Goal: Communication & Community: Ask a question

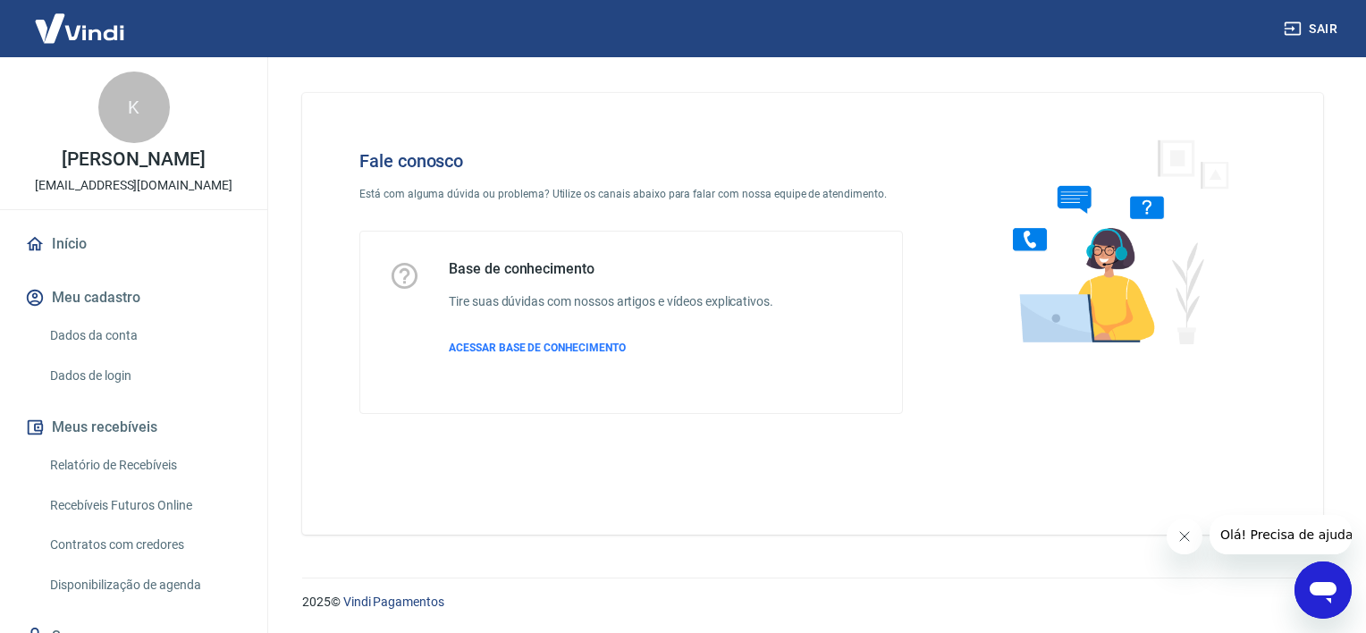
click at [1319, 603] on icon "Abrir janela de mensagens" at bounding box center [1323, 590] width 32 height 32
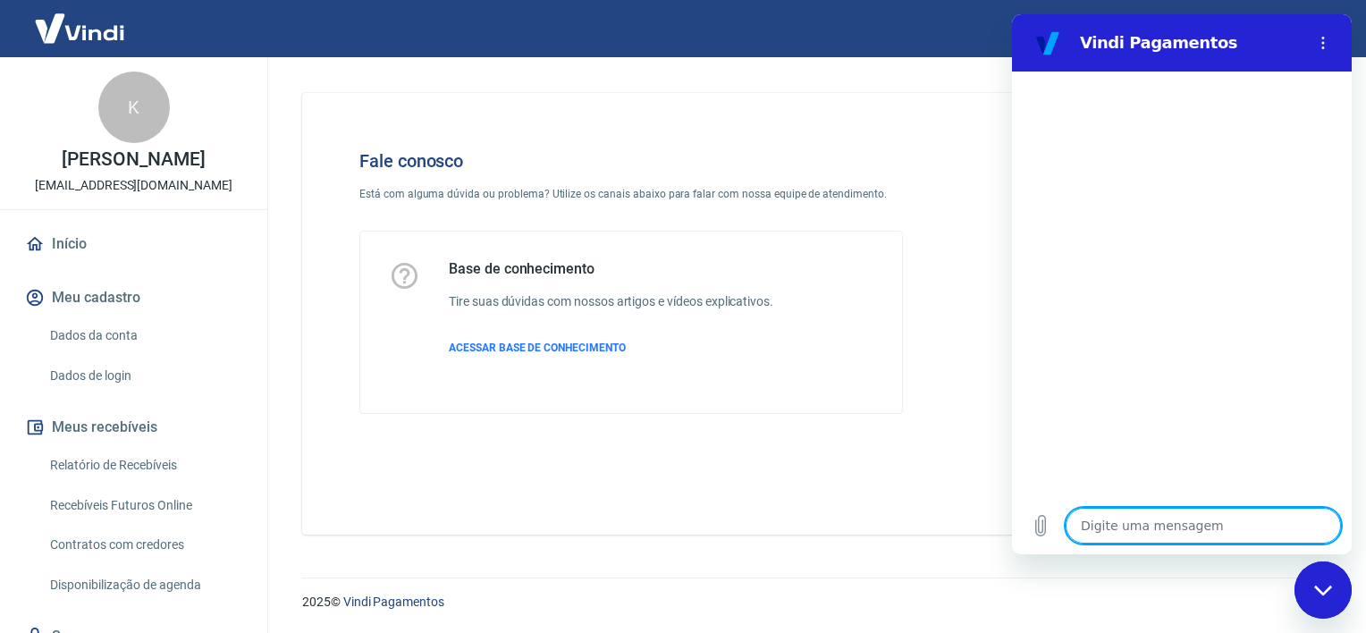
click at [1155, 528] on textarea at bounding box center [1202, 526] width 275 height 36
type textarea "o"
type textarea "x"
type textarea "B"
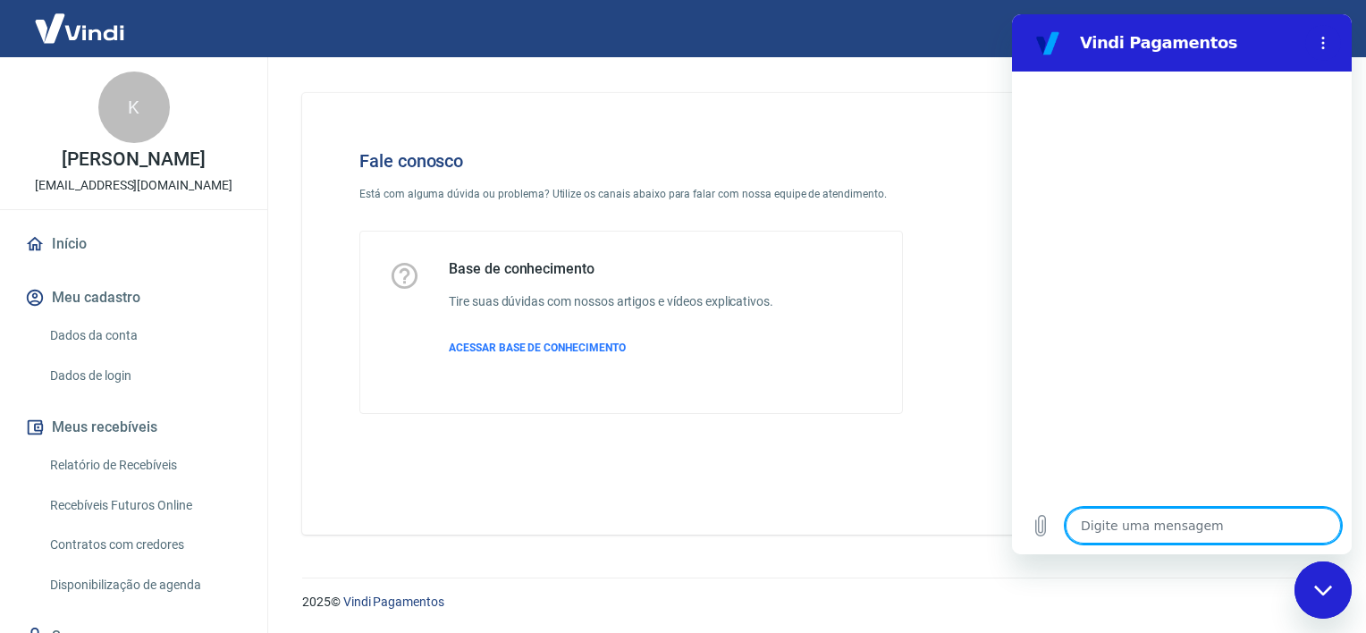
type textarea "x"
type textarea "Bo"
type textarea "x"
type textarea "Boa"
type textarea "x"
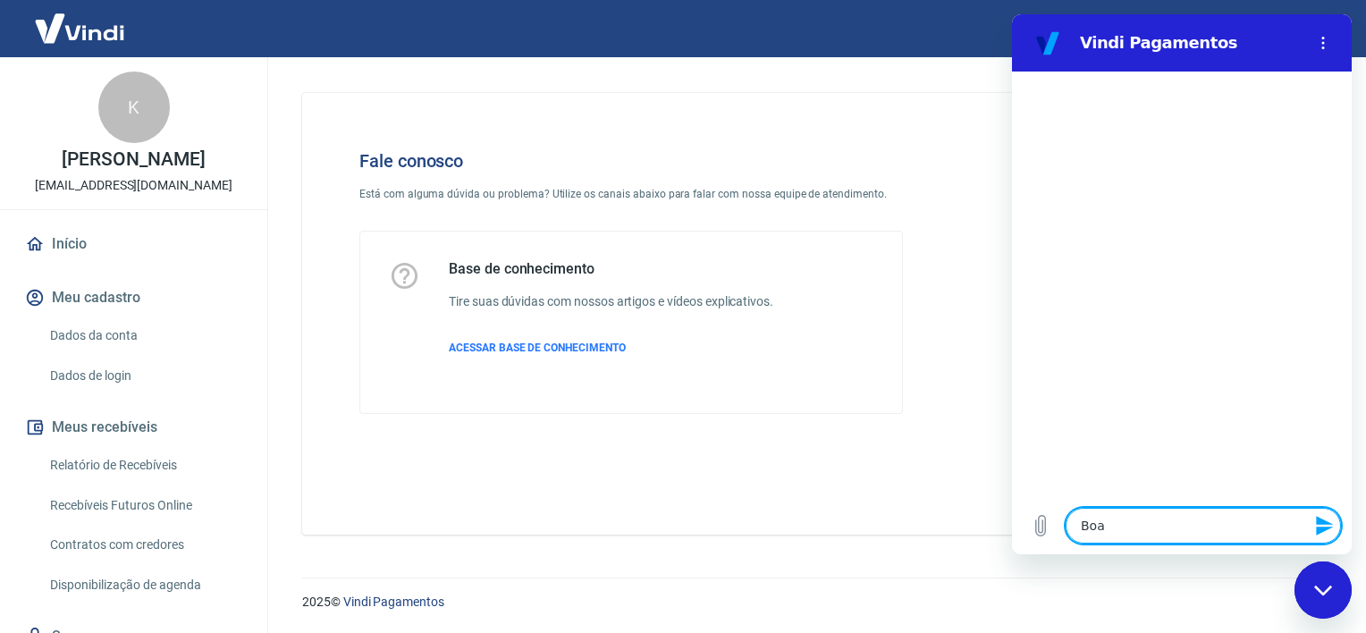
type textarea "Boa"
type textarea "x"
type textarea "Boa t"
type textarea "x"
type textarea "Boa ta"
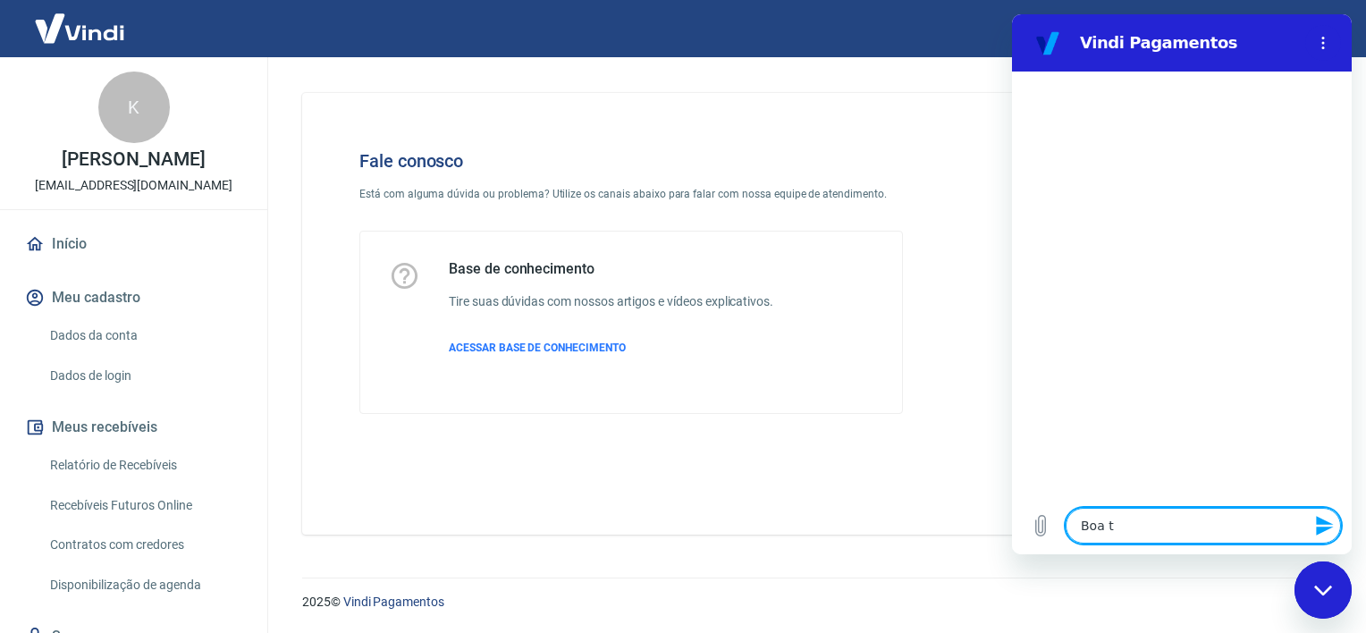
type textarea "x"
type textarea "Boa tar"
type textarea "x"
type textarea "Boa tard"
type textarea "x"
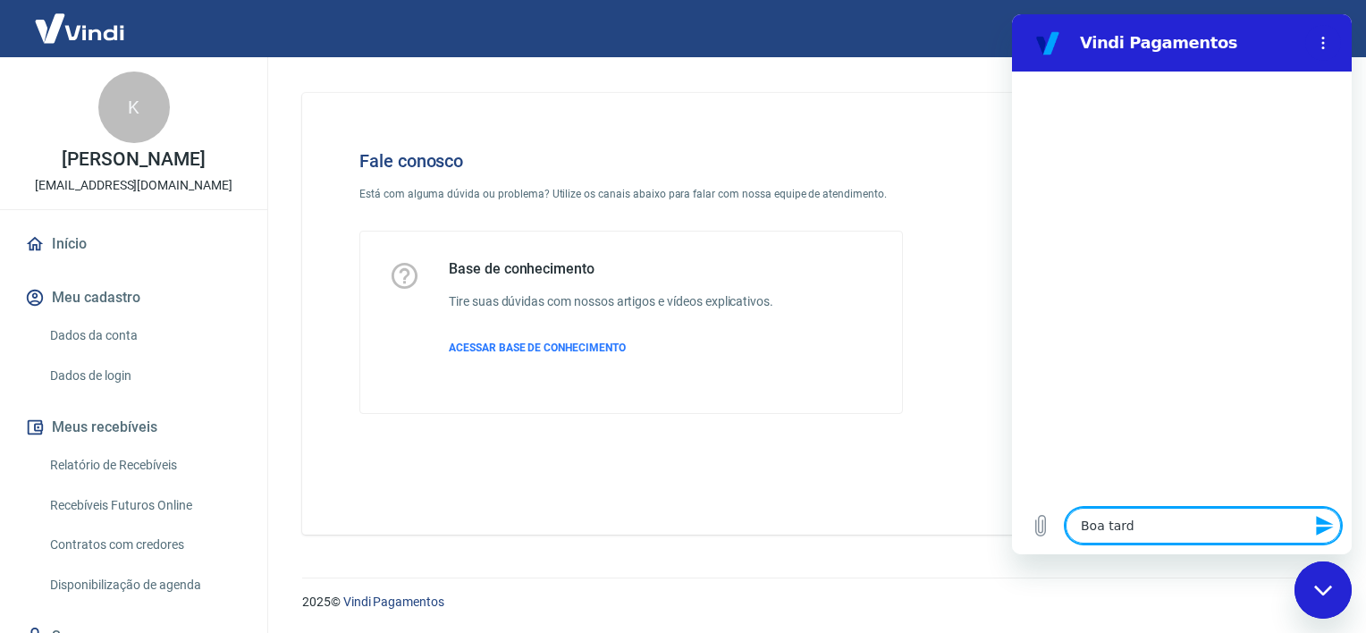
type textarea "Boa tarde"
type textarea "x"
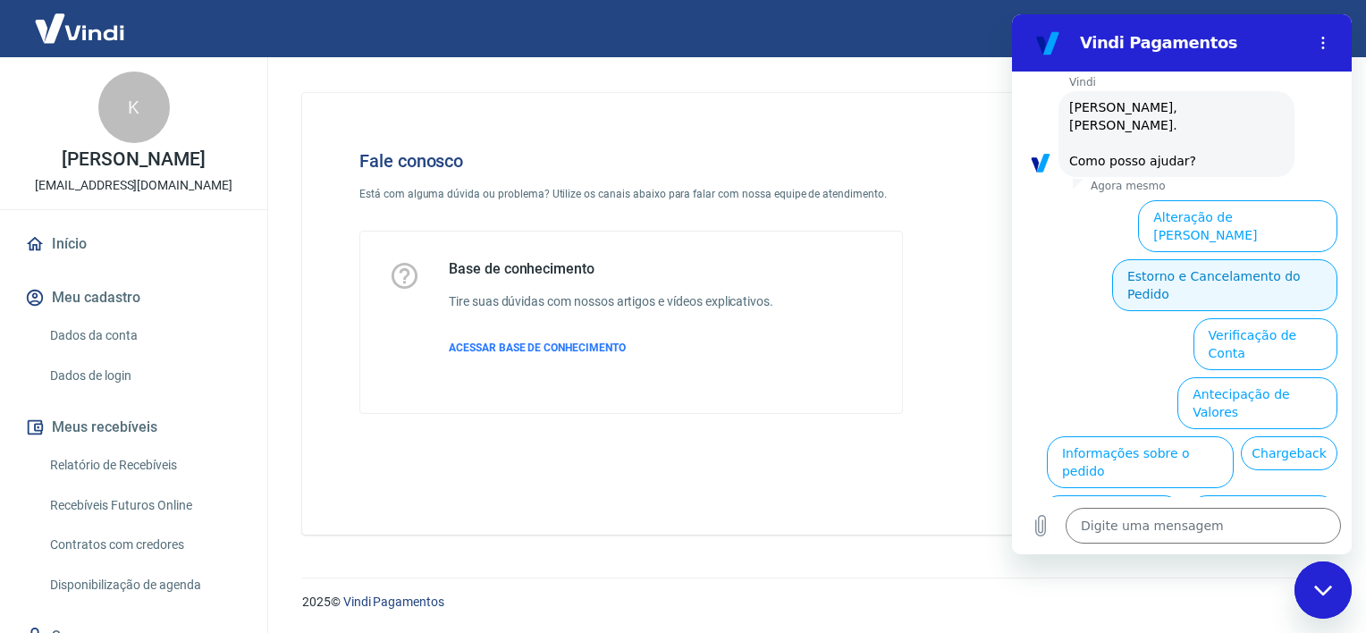
scroll to position [124, 0]
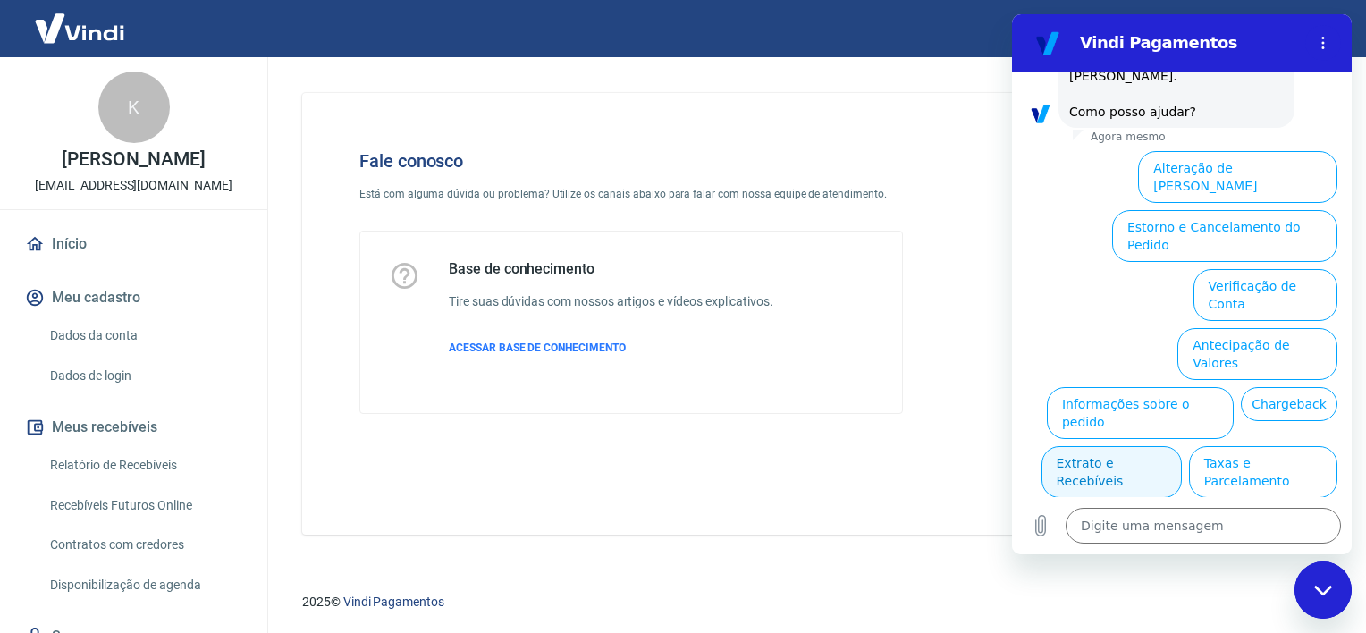
click at [1181, 446] on button "Extrato e Recebíveis" at bounding box center [1111, 472] width 140 height 52
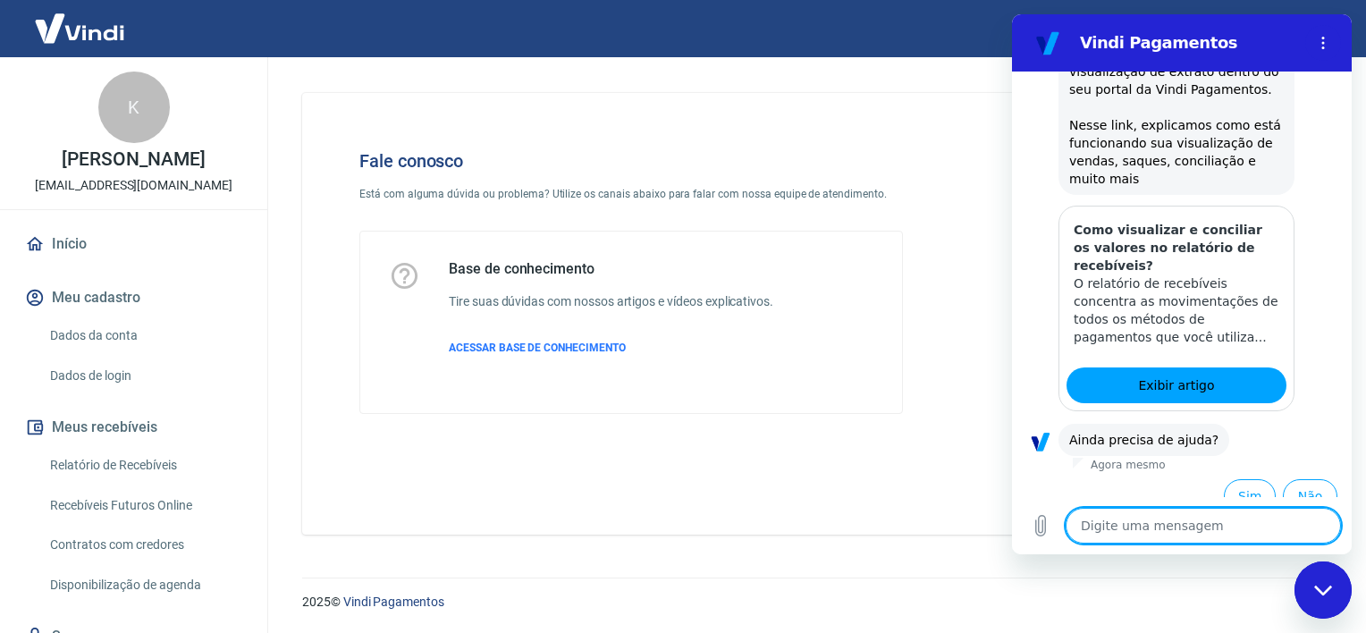
scroll to position [286, 0]
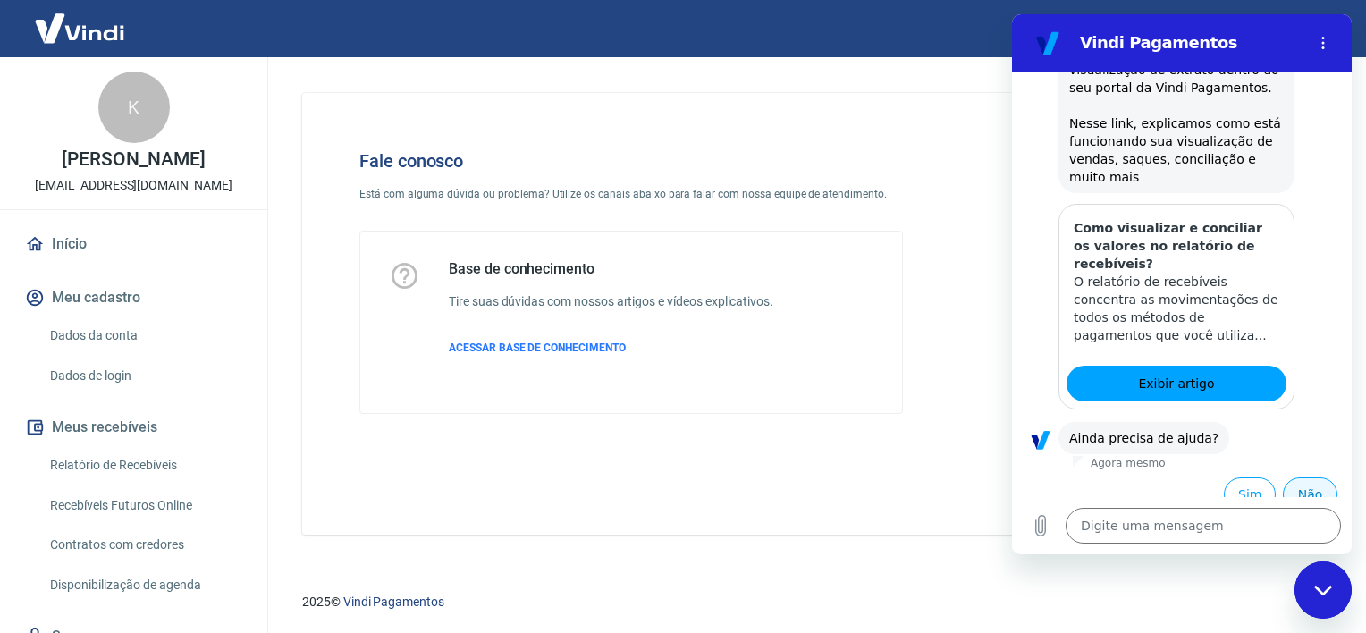
click at [1298, 482] on button "Não" at bounding box center [1309, 494] width 55 height 34
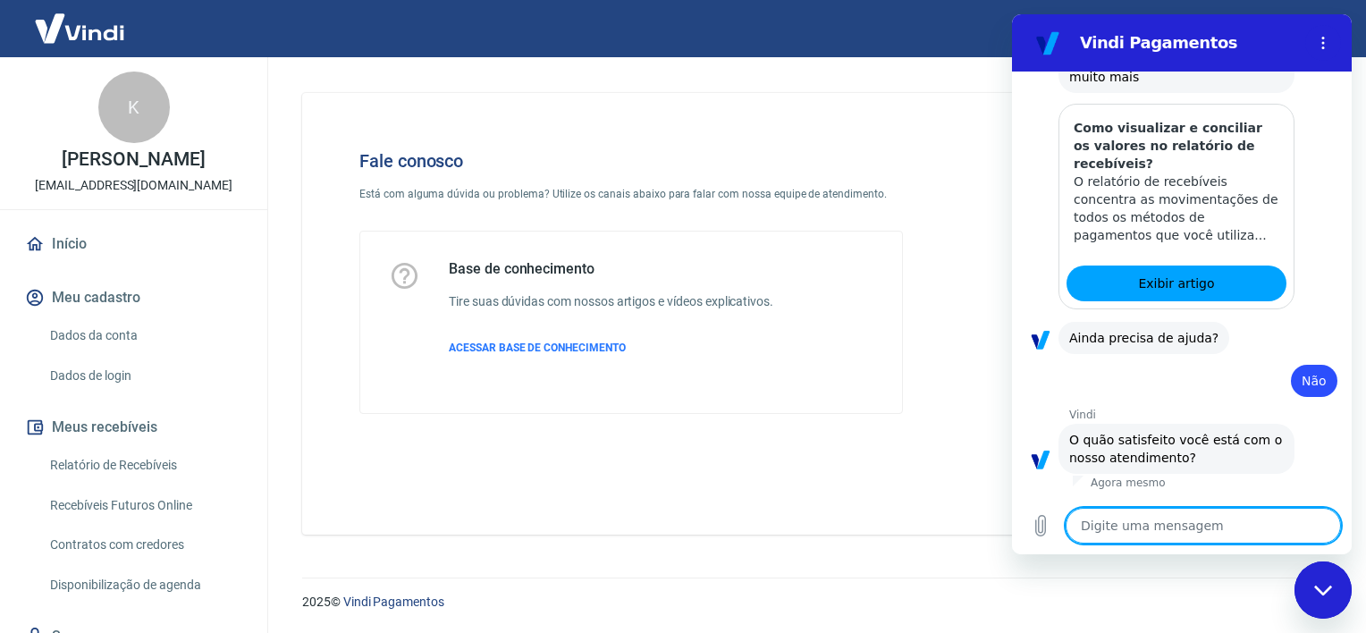
scroll to position [447, 0]
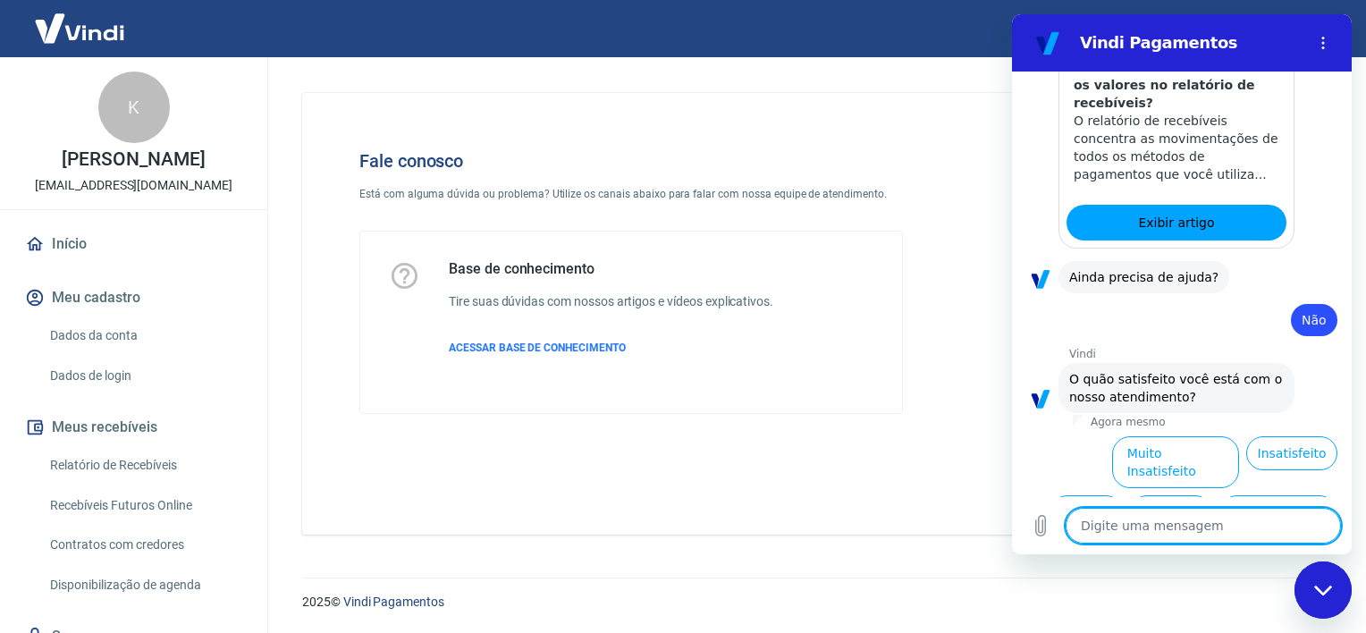
click at [1130, 495] on button "Satisfeito" at bounding box center [1171, 512] width 82 height 34
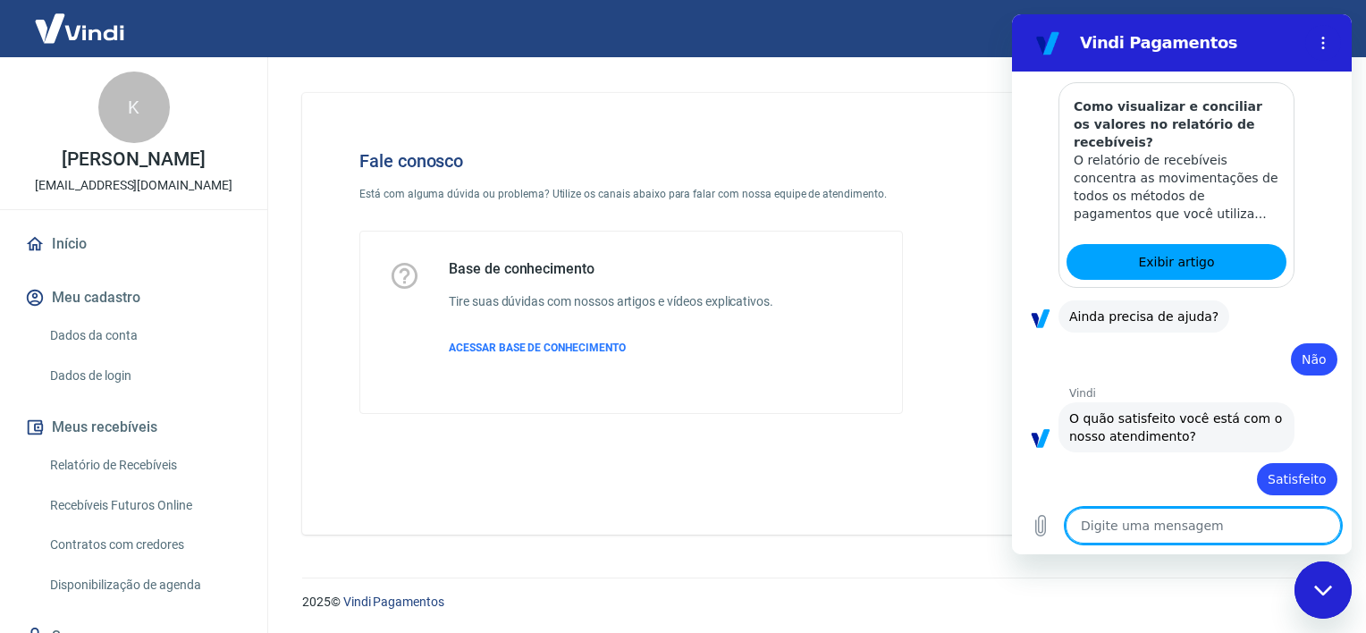
type textarea "x"
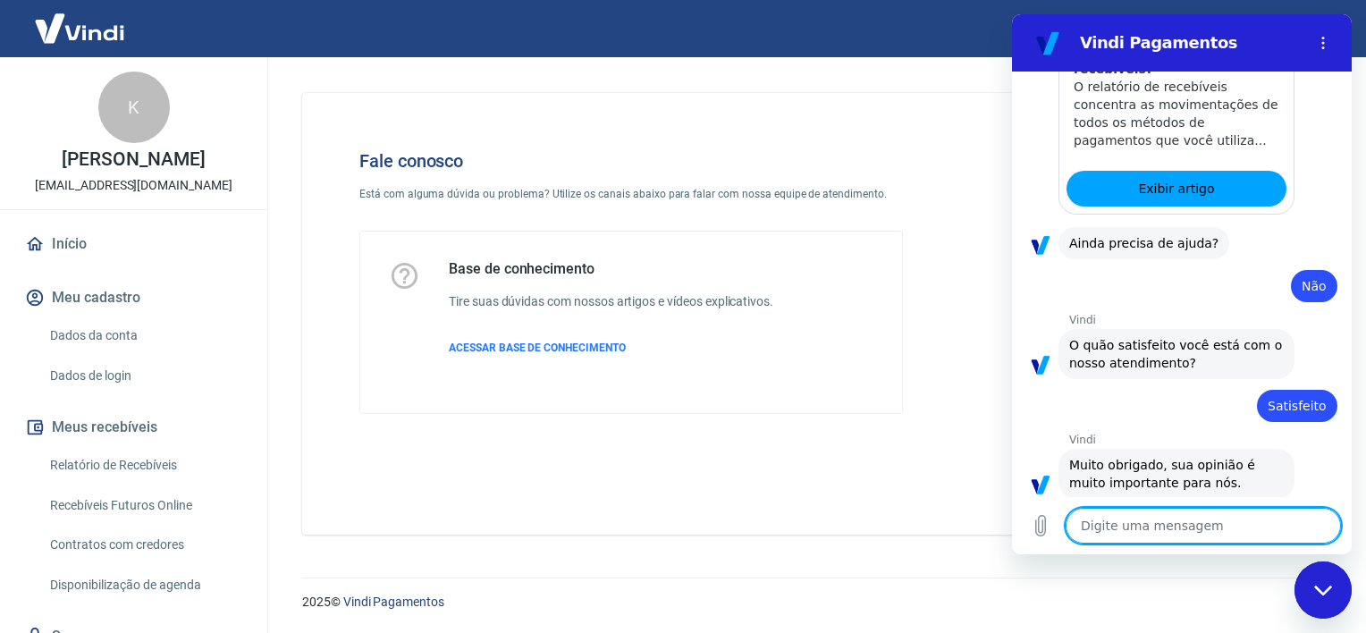
scroll to position [484, 0]
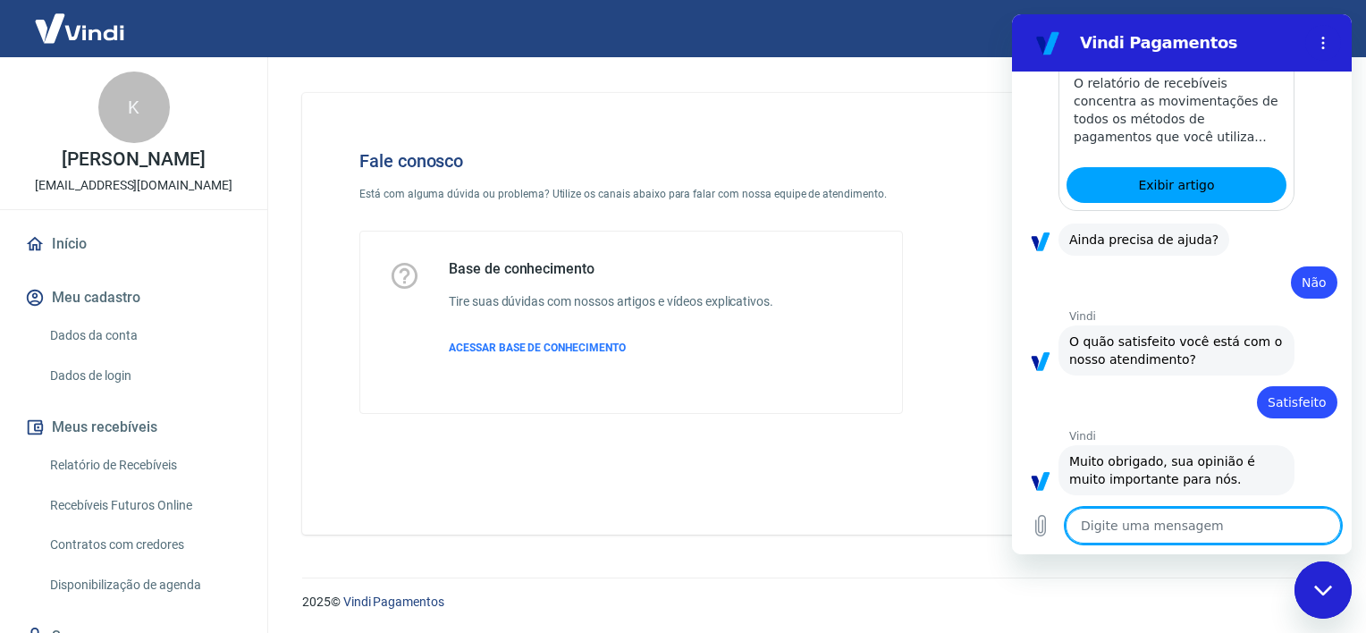
click at [1140, 525] on textarea at bounding box center [1202, 526] width 275 height 36
type textarea "b"
type textarea "x"
type textarea "ba"
type textarea "x"
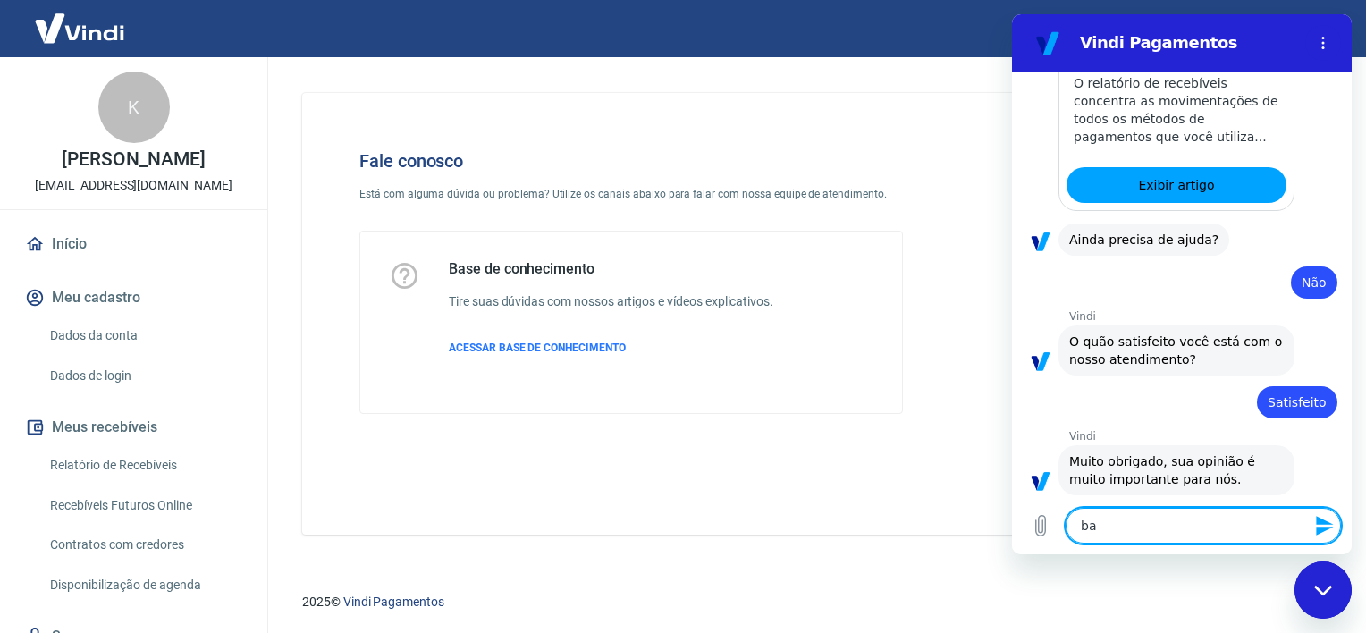
type textarea "b"
type textarea "x"
type textarea "bo"
type textarea "x"
type textarea "boa"
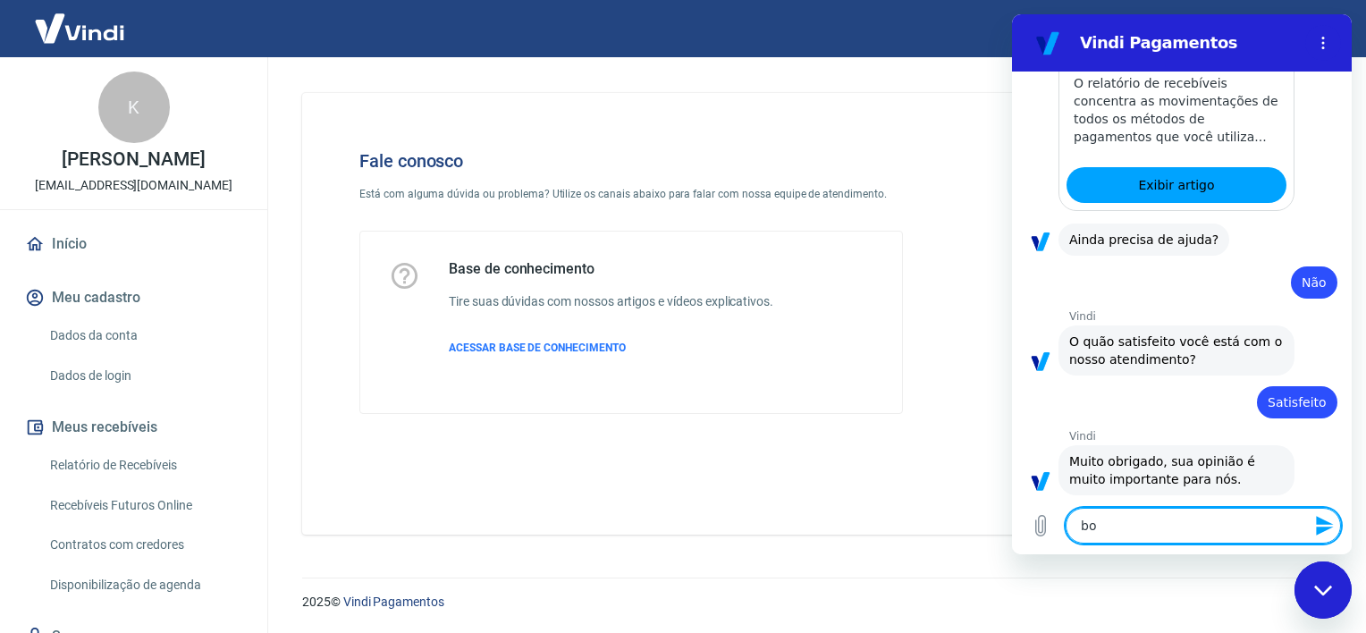
type textarea "x"
type textarea "boa"
type textarea "x"
type textarea "boa t"
type textarea "x"
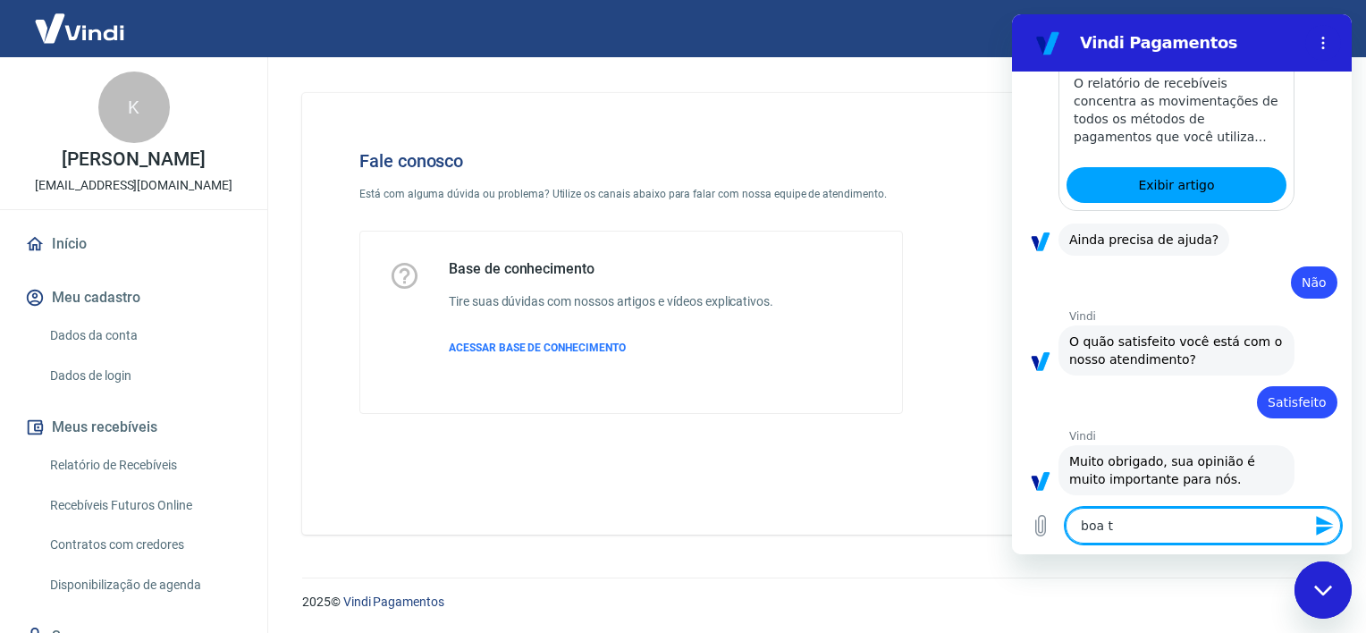
type textarea "boa ta"
type textarea "x"
type textarea "boa tar"
type textarea "x"
type textarea "boa tard"
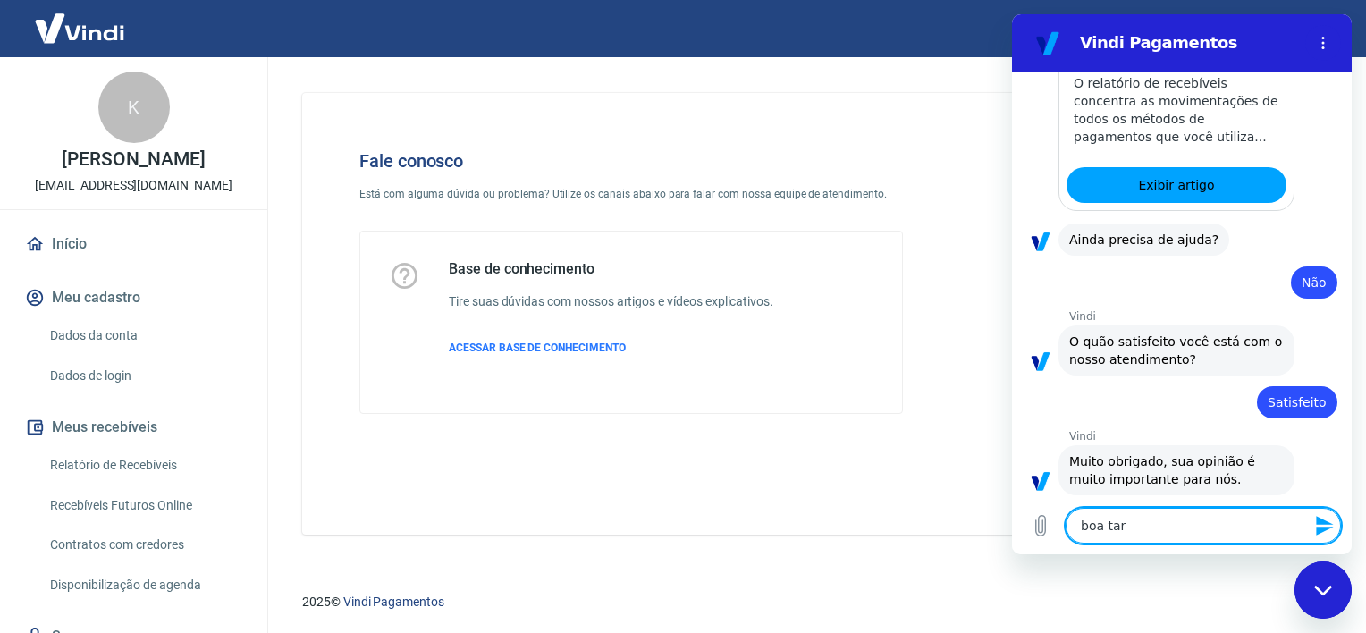
type textarea "x"
type textarea "boa tarde"
type textarea "x"
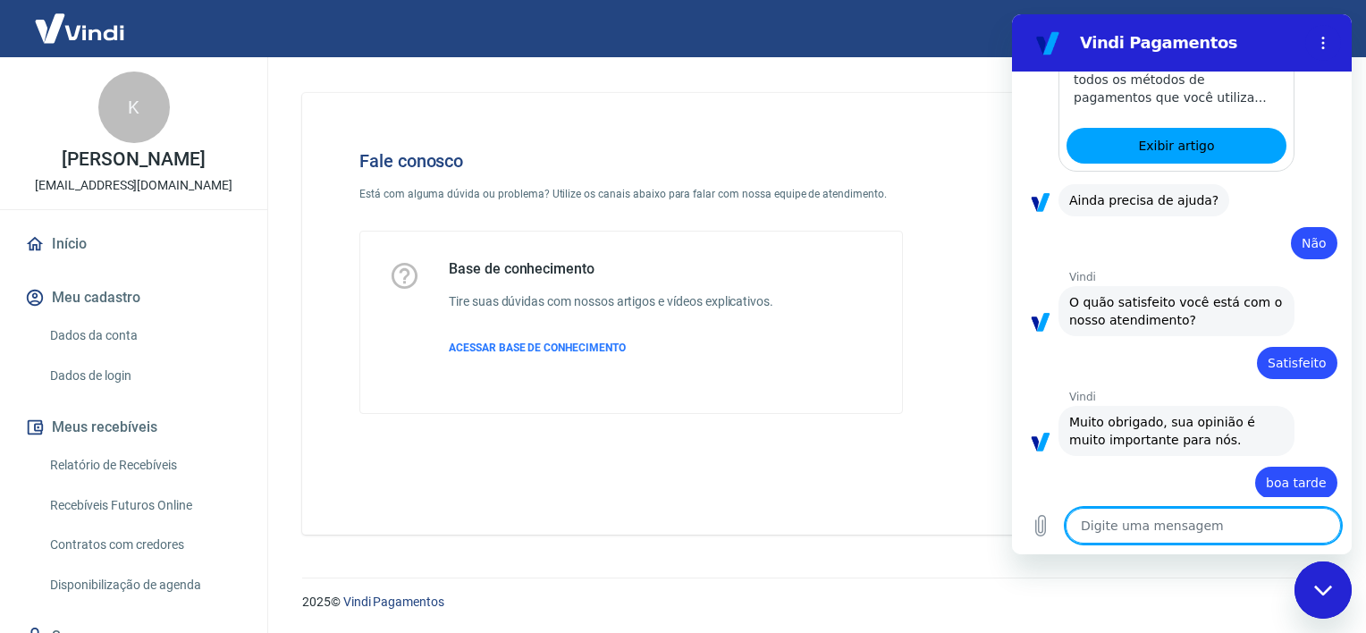
scroll to position [527, 0]
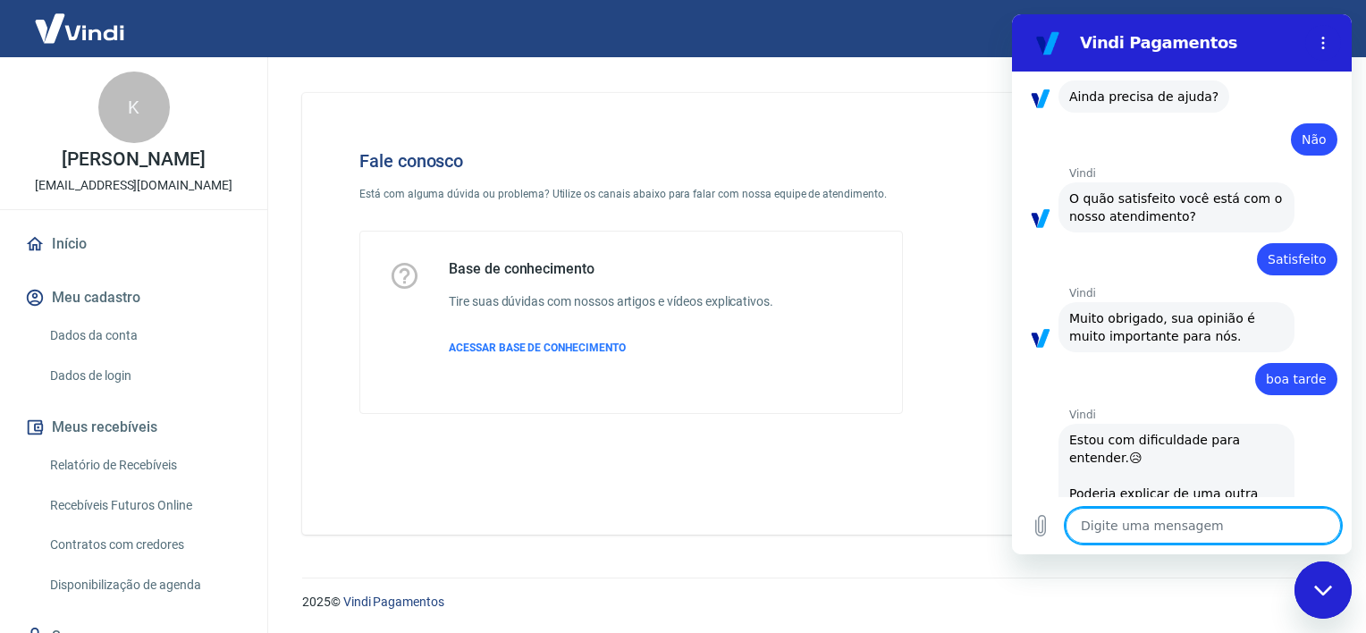
type textarea "x"
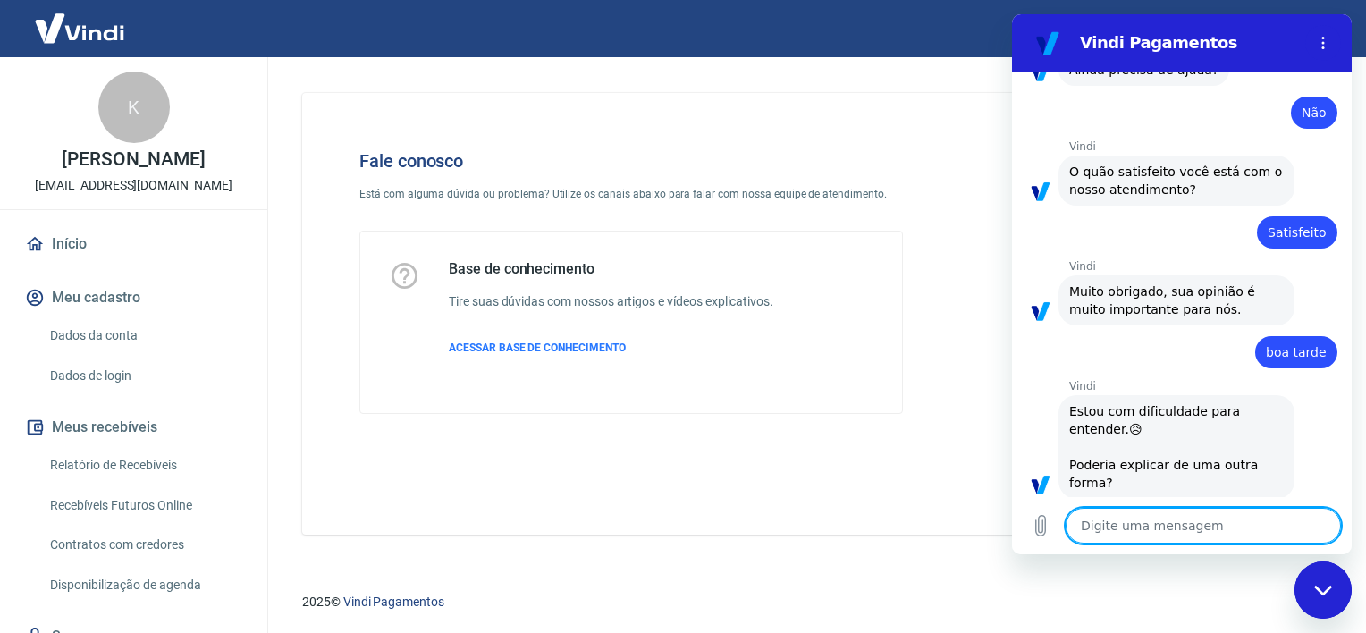
scroll to position [658, 0]
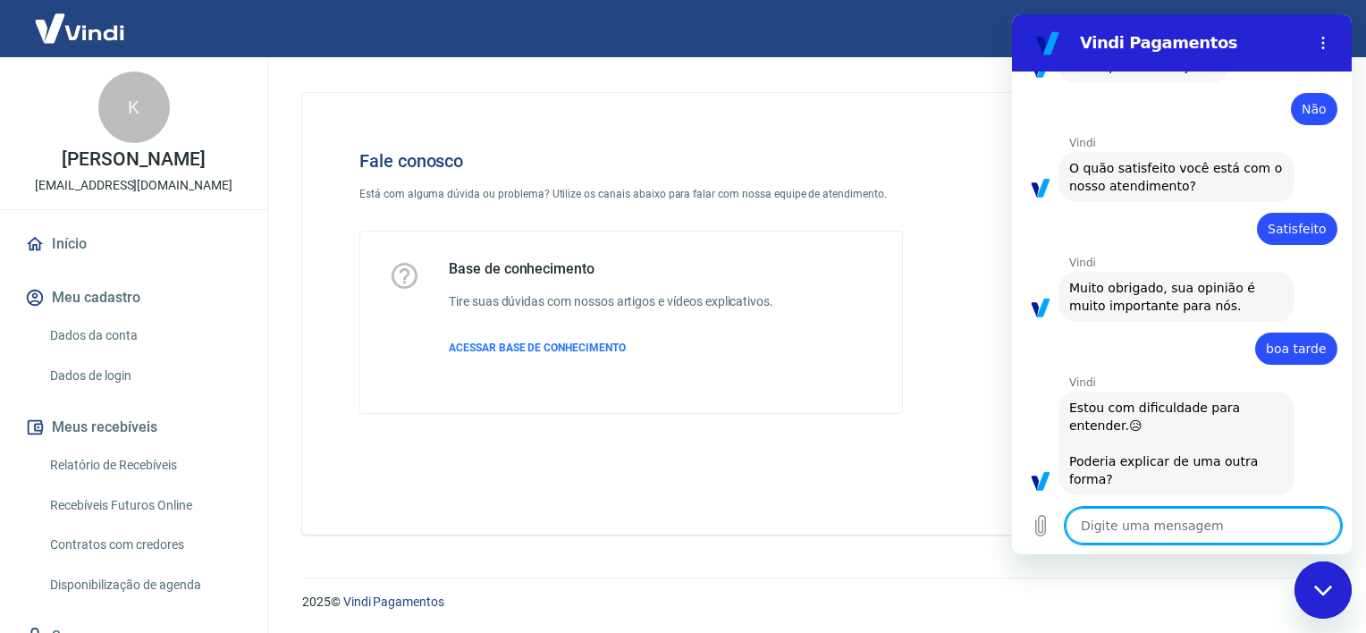
click at [1214, 512] on textarea at bounding box center [1202, 526] width 275 height 36
type textarea "F"
type textarea "x"
type textarea "Fa"
type textarea "x"
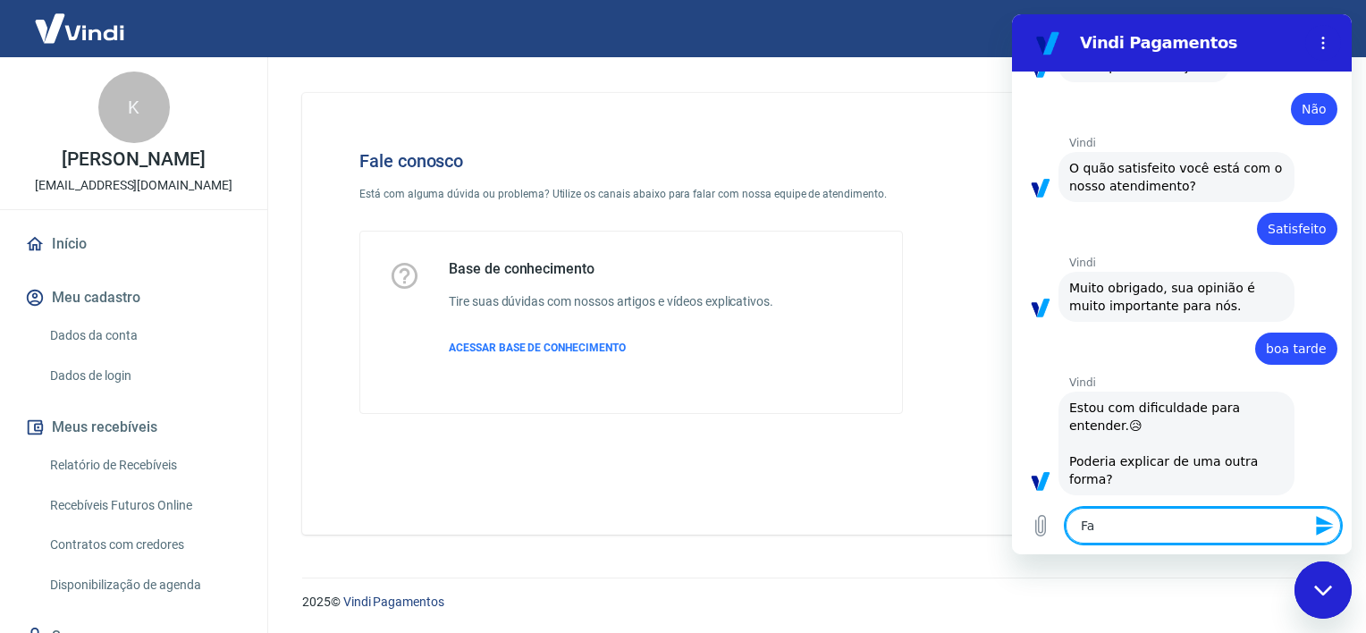
type textarea "Fal"
type textarea "x"
type textarea "Fala"
type textarea "x"
type textarea "Falar"
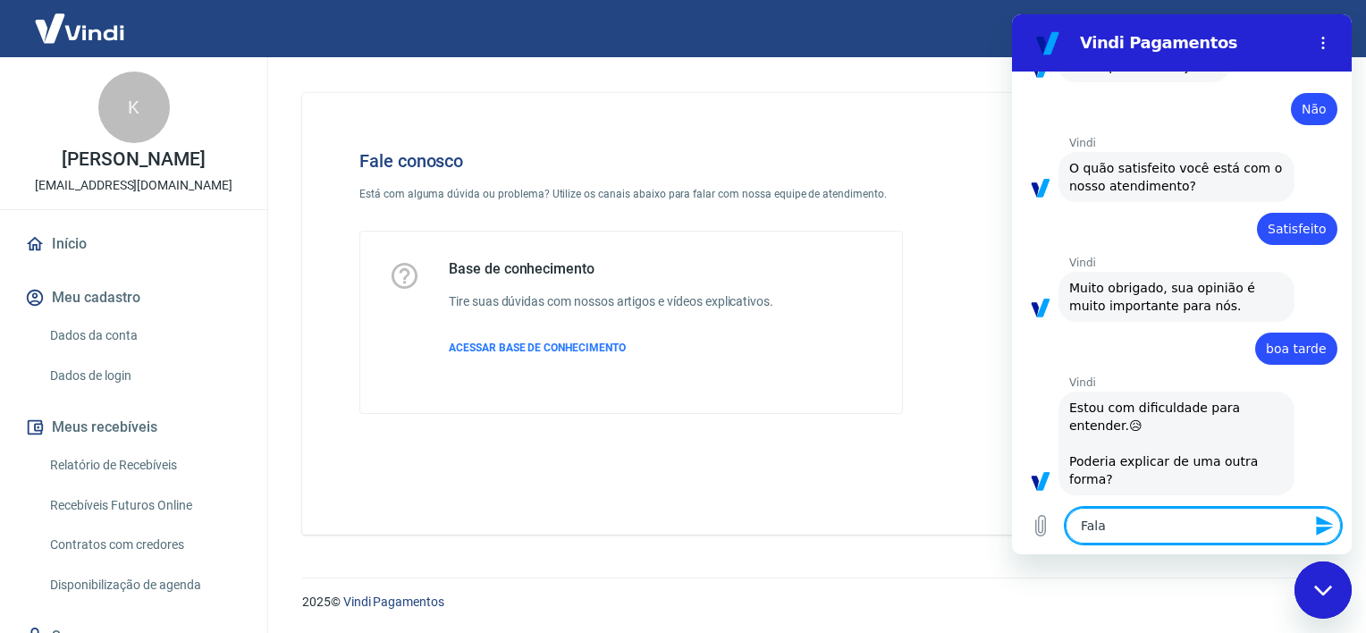
type textarea "x"
type textarea "Falar"
type textarea "x"
type textarea "Falar c"
type textarea "x"
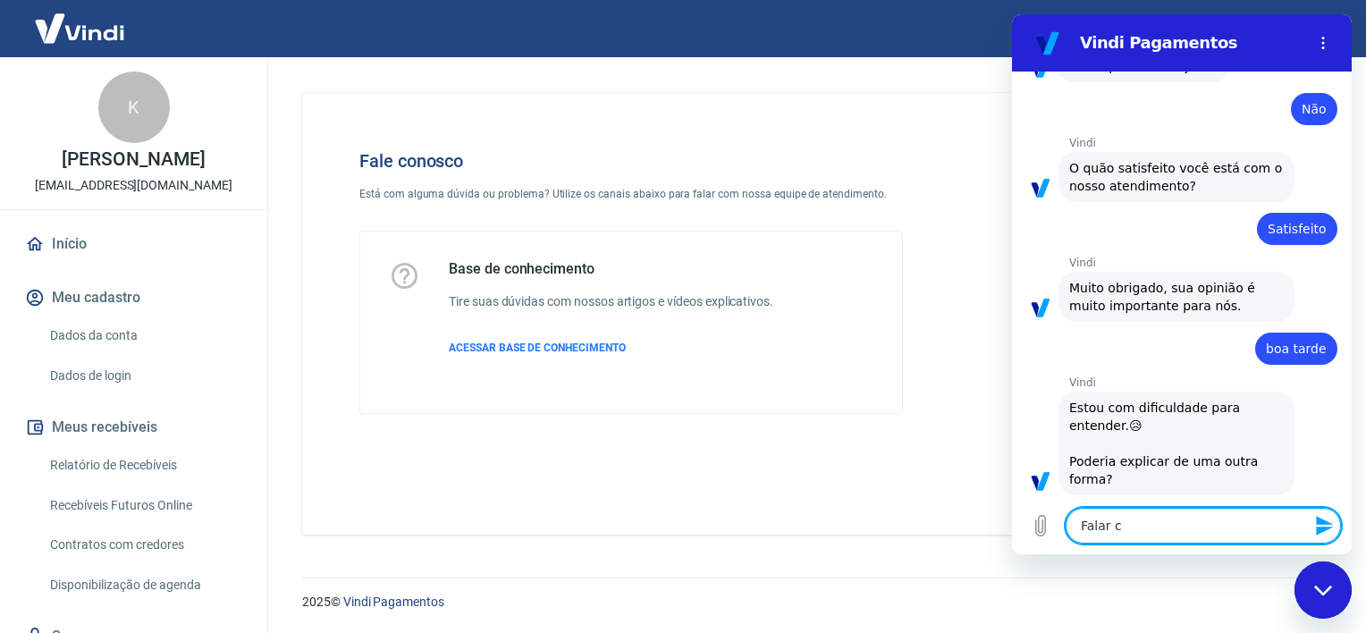
type textarea "Falar co"
type textarea "x"
type textarea "Falar com"
type textarea "x"
type textarea "Falar com"
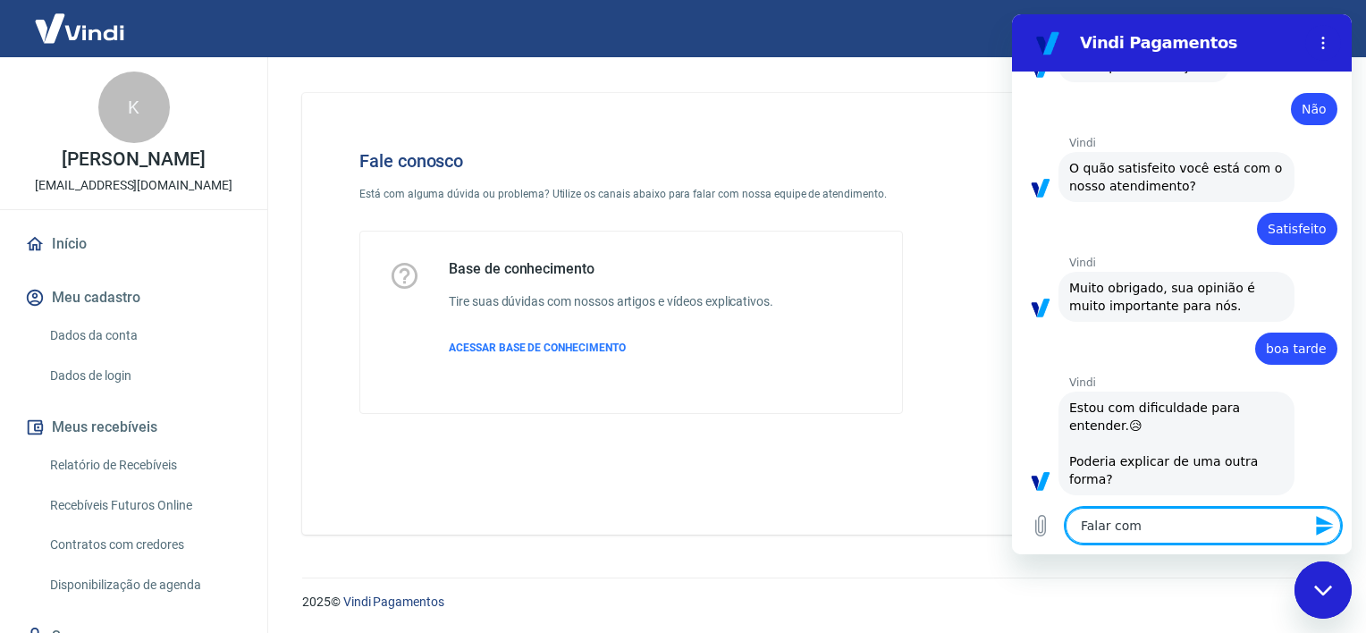
type textarea "x"
type textarea "Falar com a"
type textarea "x"
type textarea "Falar com at"
type textarea "x"
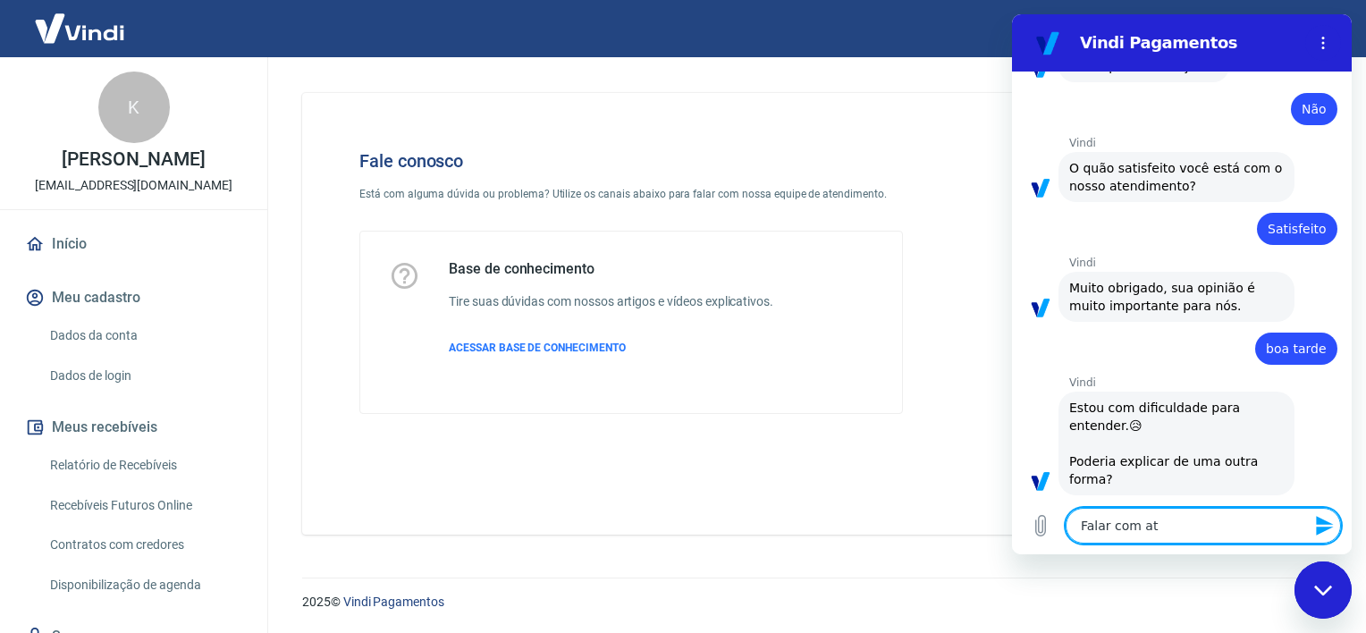
type textarea "Falar com ate"
type textarea "x"
type textarea "Falar com [GEOGRAPHIC_DATA]"
type textarea "x"
type textarea "Falar com atend"
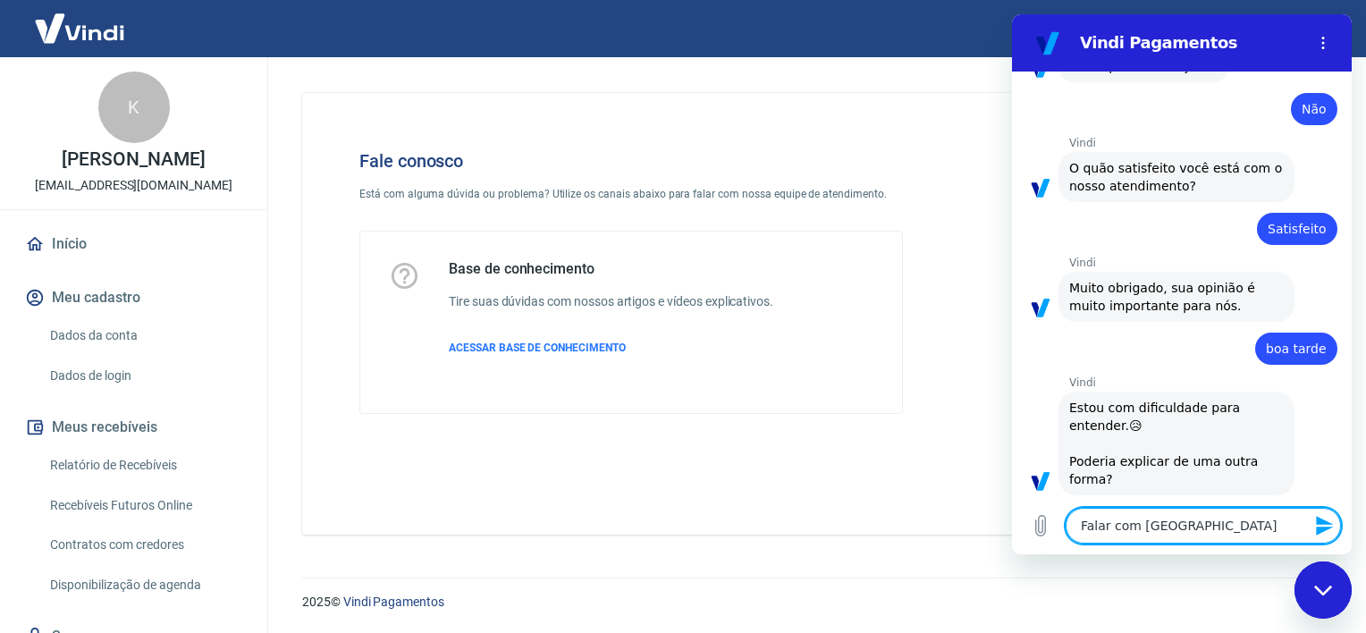
type textarea "x"
type textarea "Falar com atende"
type textarea "x"
type textarea "Falar com atenden"
type textarea "x"
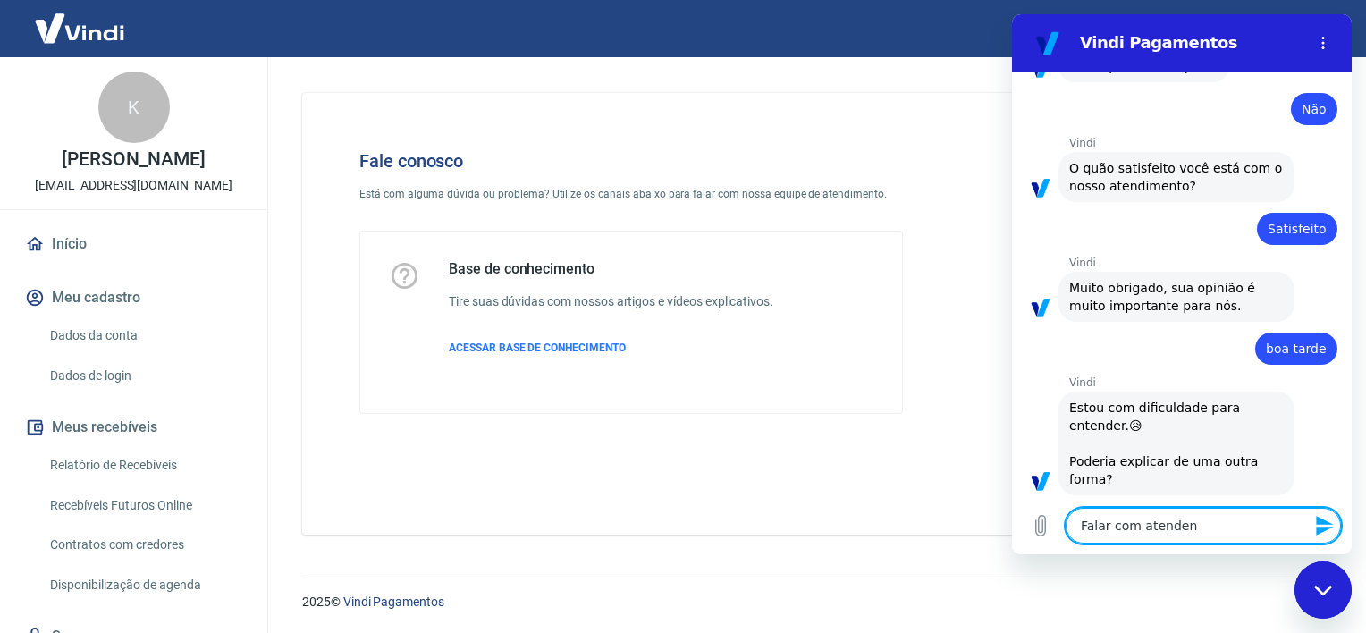
type textarea "Falar com atendent"
type textarea "x"
type textarea "Falar com atendente"
type textarea "x"
type textarea "Falar com atendente"
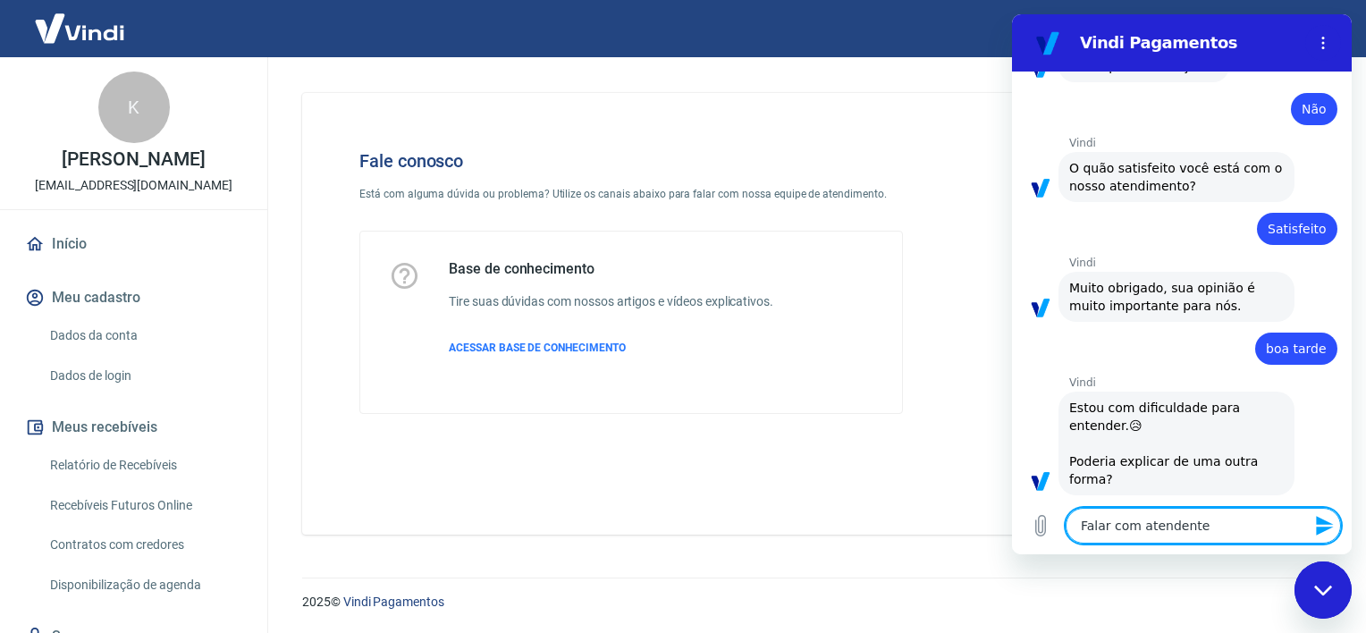
type textarea "x"
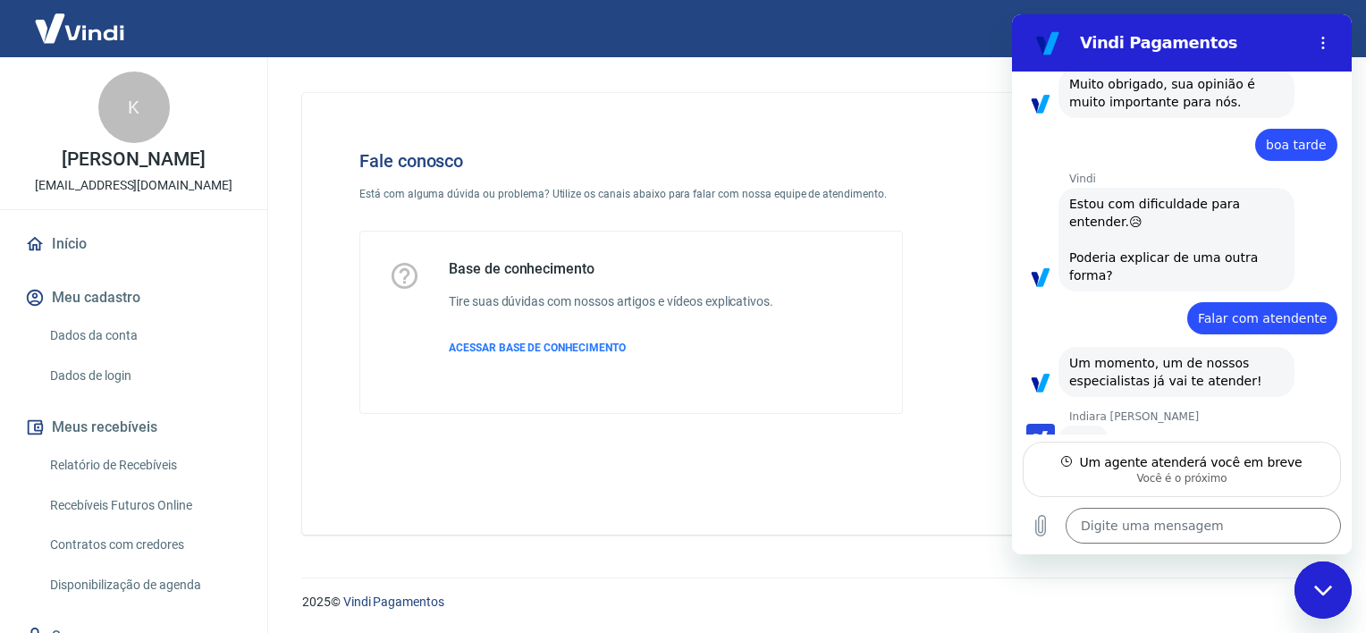
scroll to position [860, 0]
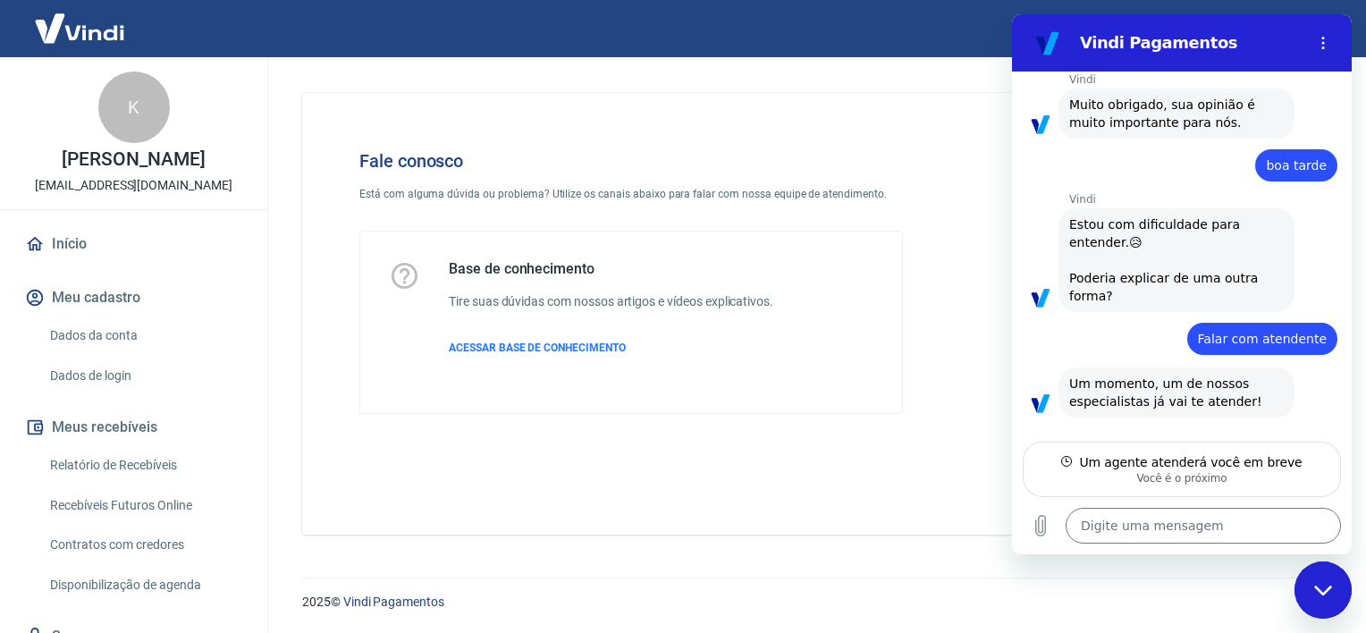
type textarea "x"
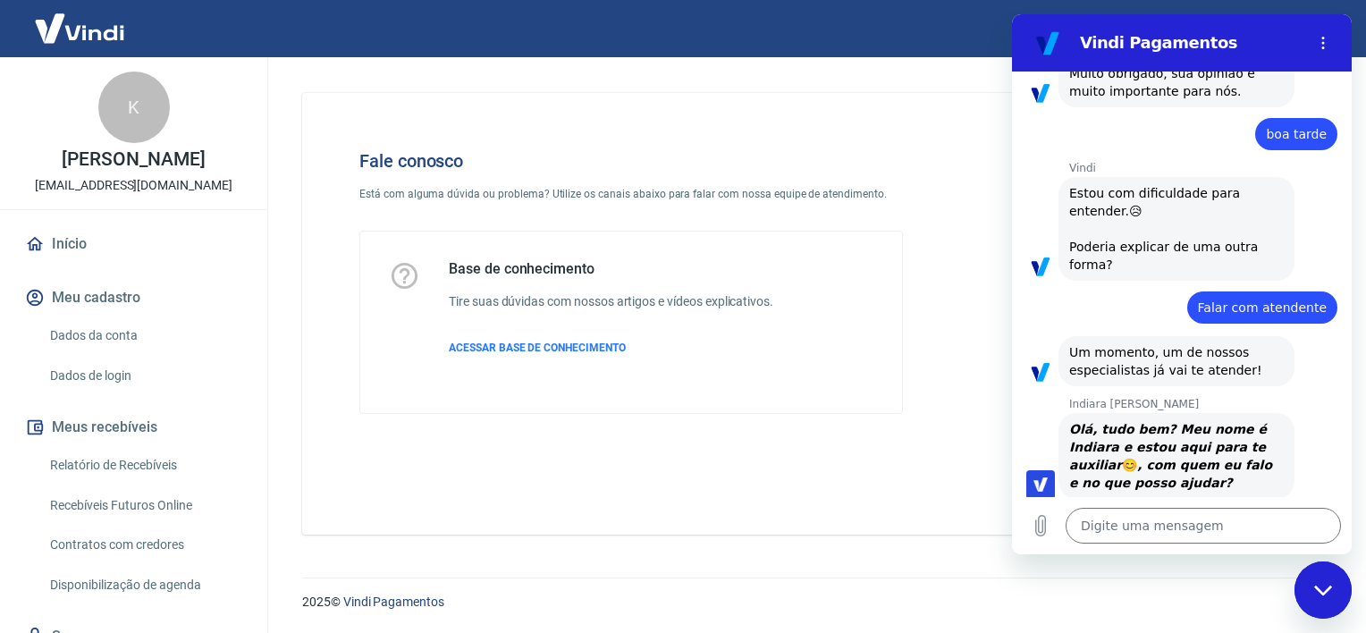
scroll to position [876, 0]
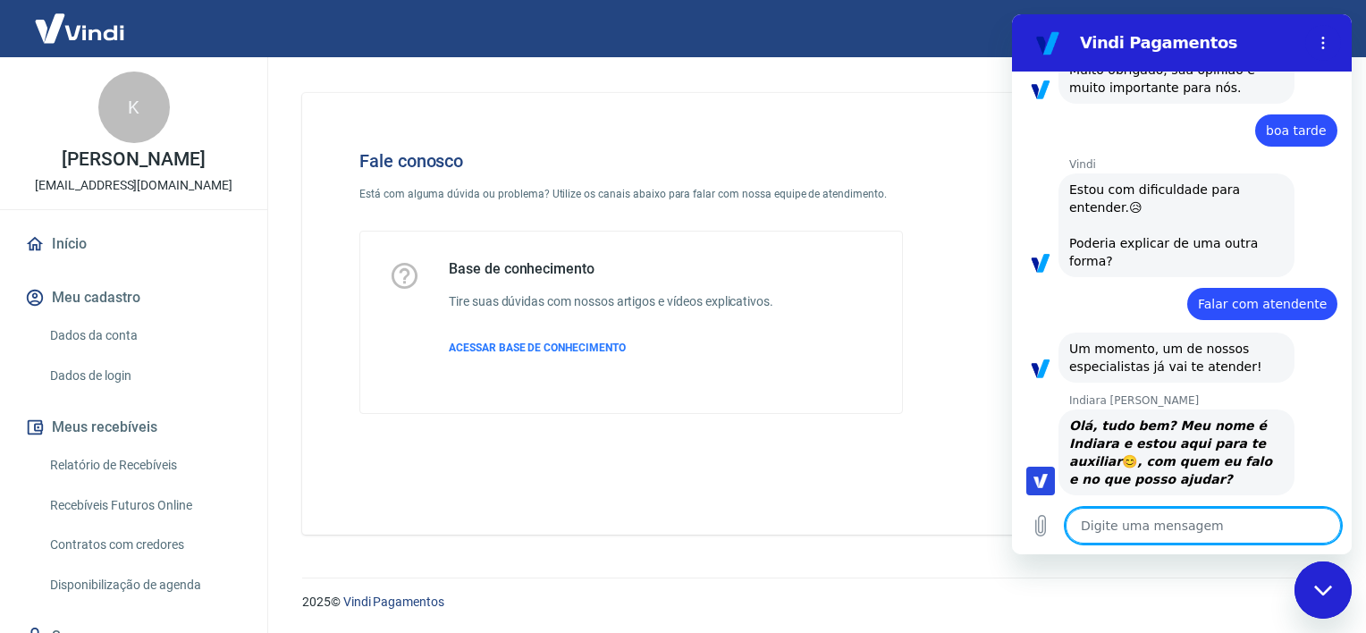
click at [1180, 523] on textarea at bounding box center [1202, 526] width 275 height 36
type textarea "B"
type textarea "x"
type textarea "Bo"
type textarea "x"
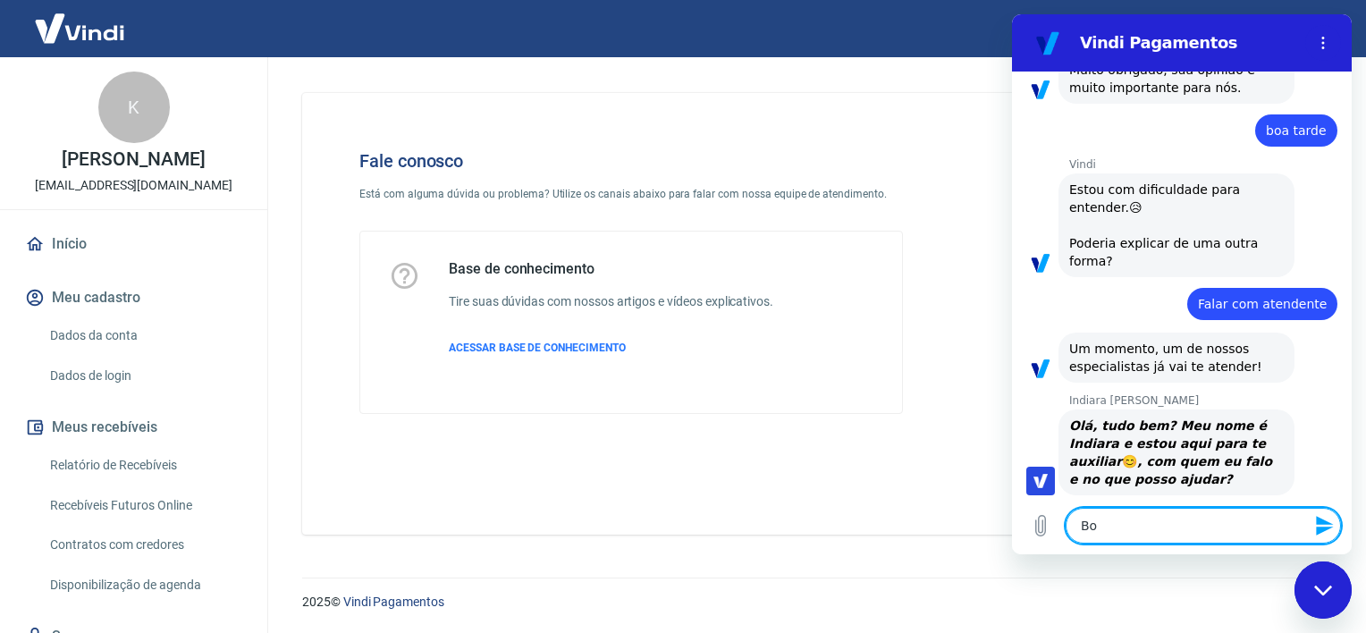
type textarea "Boa"
type textarea "x"
type textarea "Boa"
type textarea "x"
type textarea "Boa t"
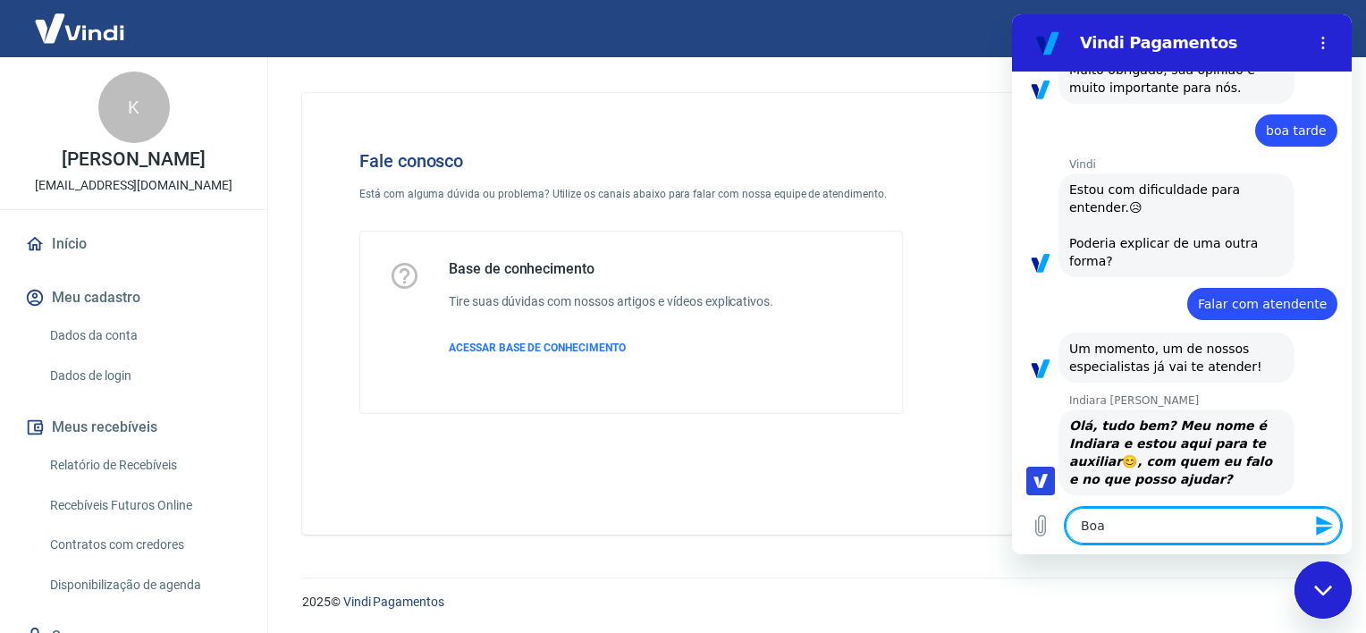
type textarea "x"
type textarea "Boa ta"
type textarea "x"
type textarea "Boa tar"
type textarea "x"
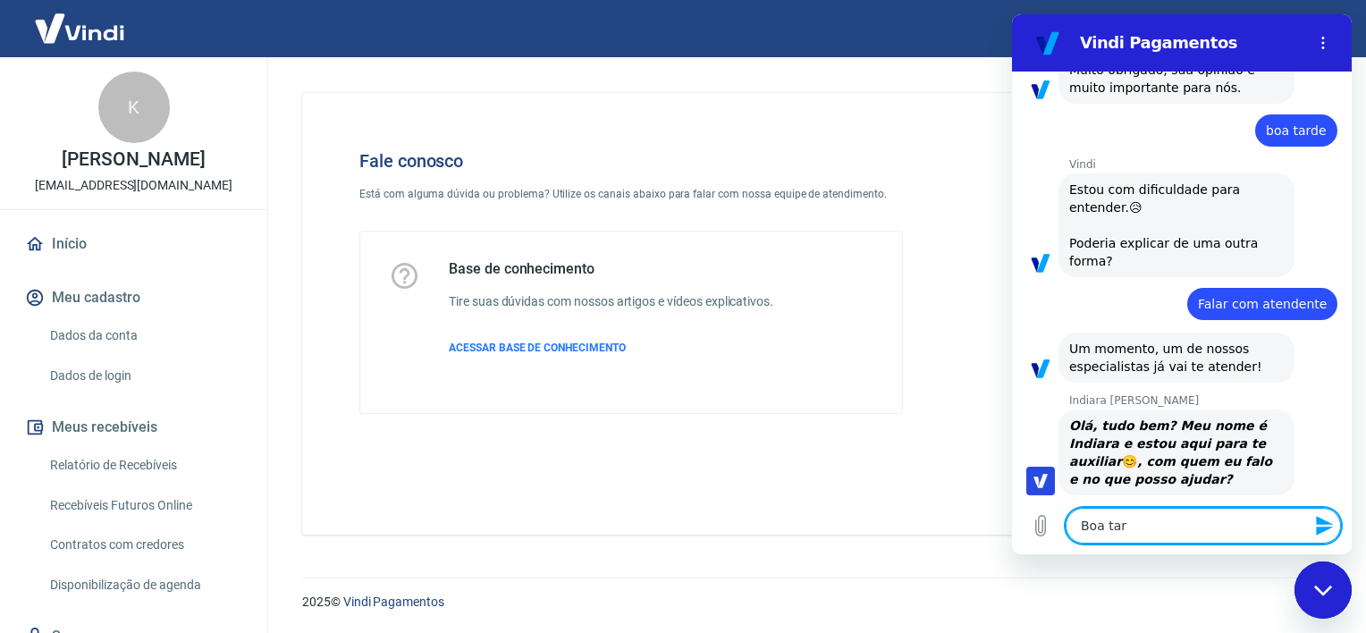
type textarea "Boa tard"
type textarea "x"
type textarea "Boa tarde"
type textarea "x"
type textarea "Boa tarde"
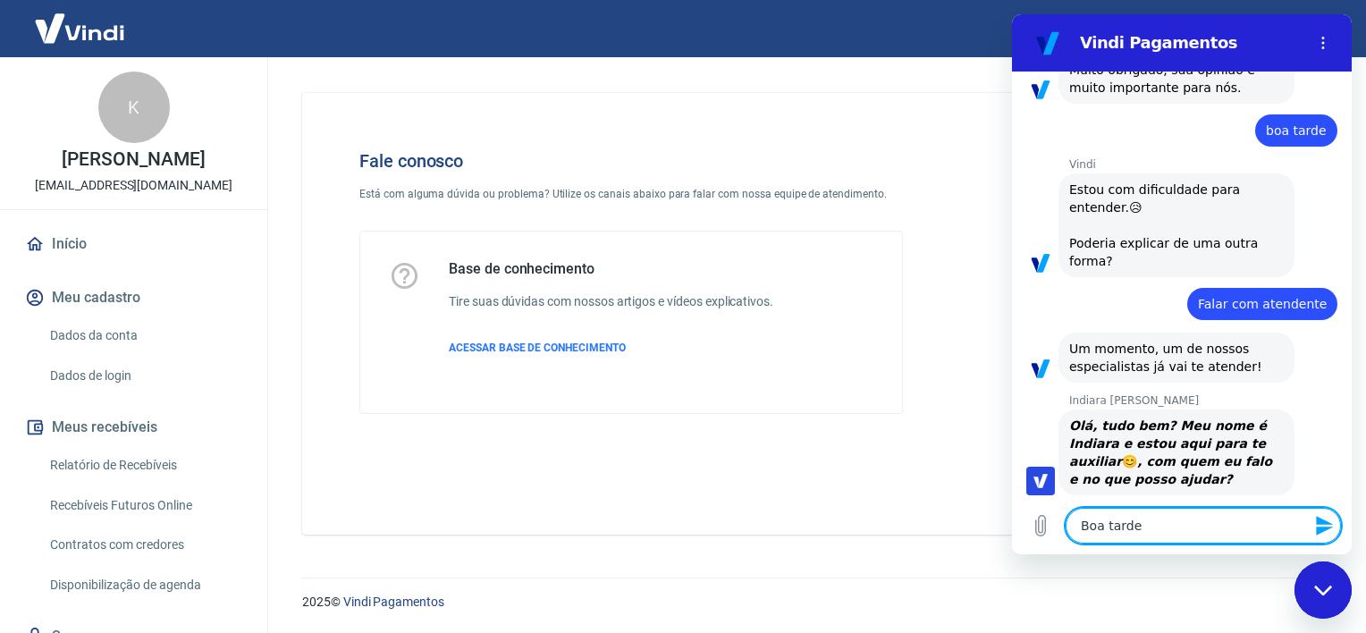
type textarea "x"
type textarea "Boa tarde I"
type textarea "x"
type textarea "Boa tarde In"
type textarea "x"
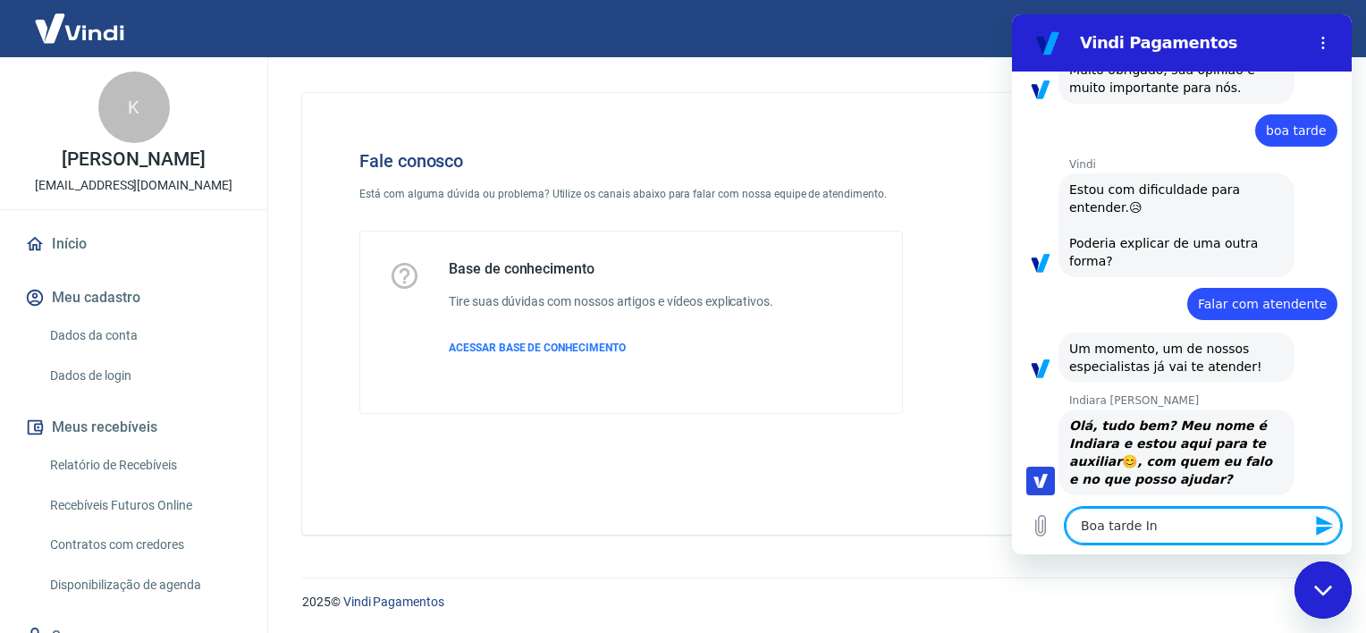
type textarea "Boa tarde Inf"
type textarea "x"
type textarea "Boa tarde Infi"
type textarea "x"
type textarea "Boa tarde Infia"
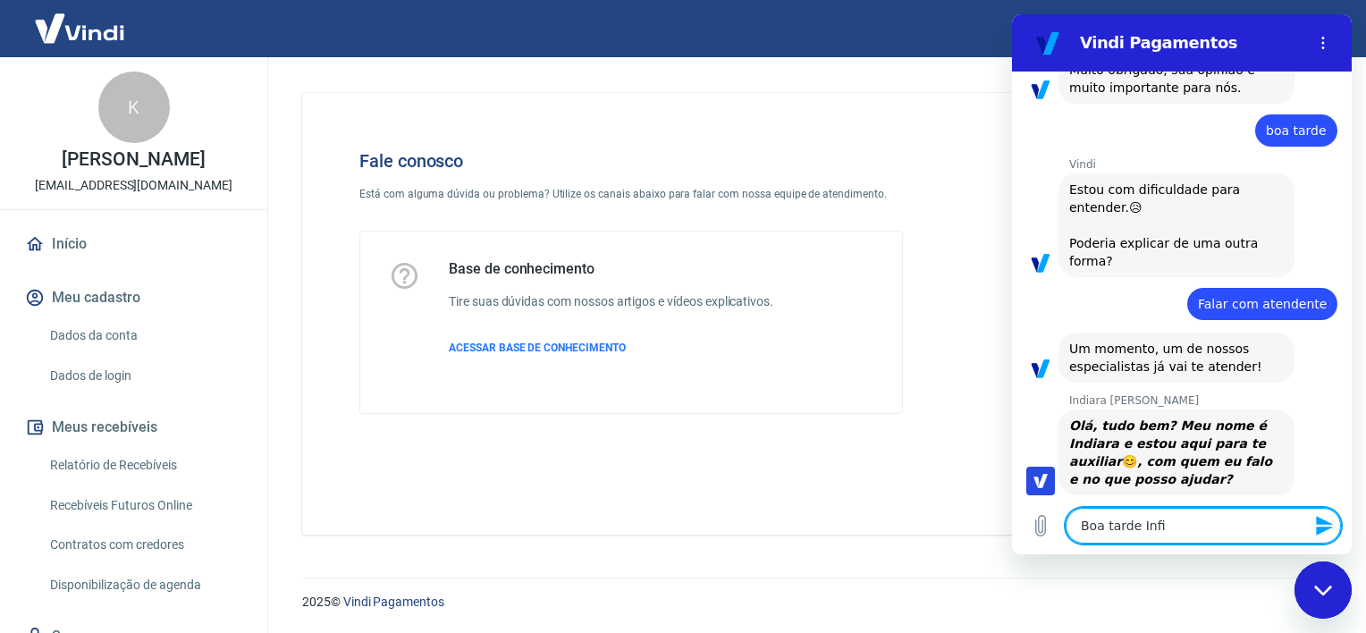
type textarea "x"
type textarea "Boa tarde Infiar"
type textarea "x"
type textarea "Boa tarde Infiara"
type textarea "x"
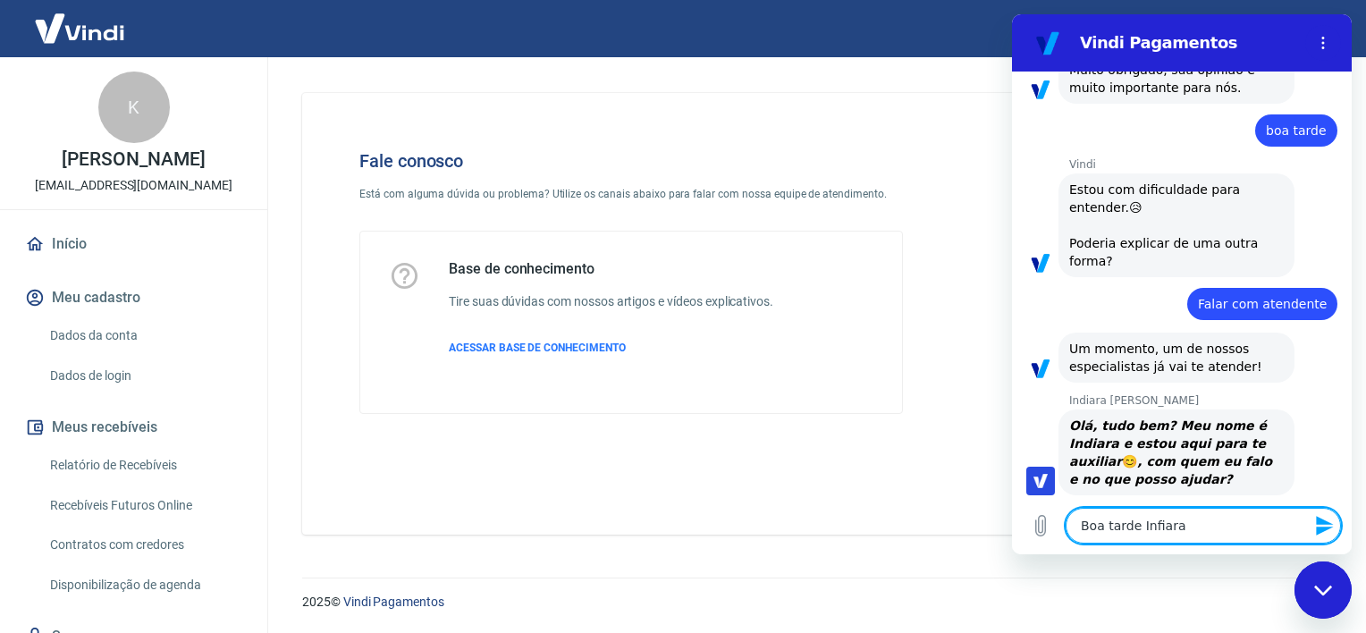
type textarea "Boa tarde Infiar"
type textarea "x"
type textarea "Boa tarde Infia"
type textarea "x"
type textarea "Boa tarde Infi"
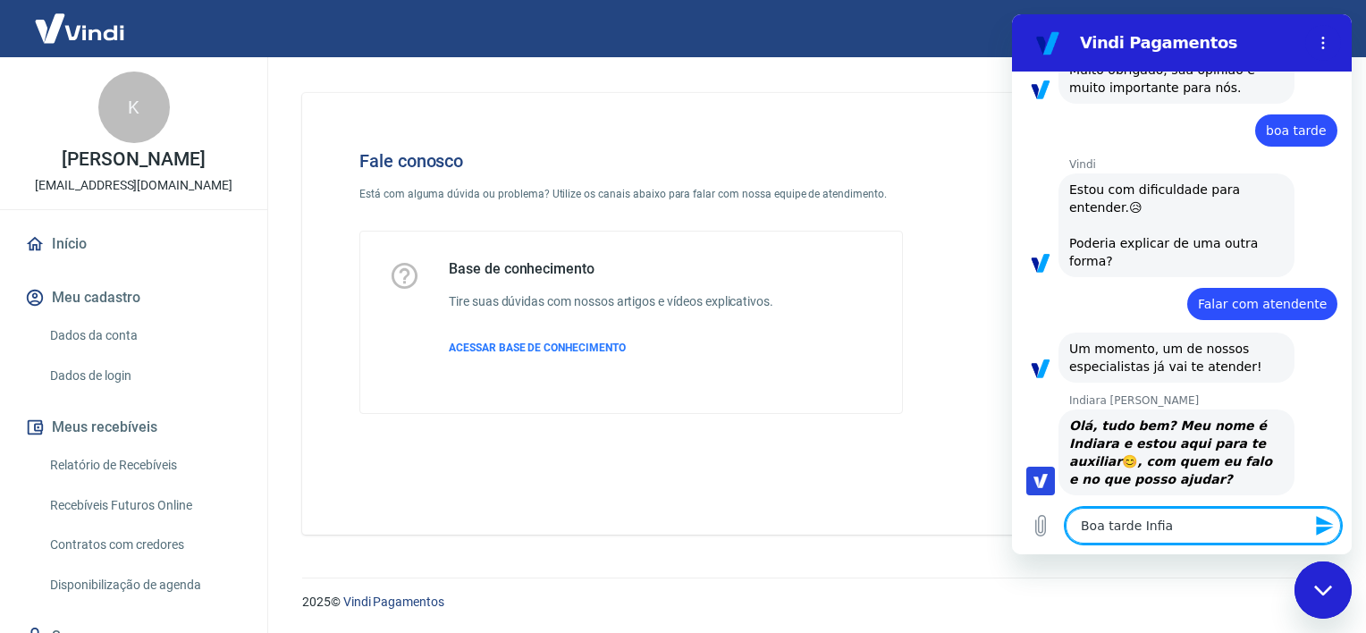
type textarea "x"
type textarea "Boa tarde Inf"
type textarea "x"
type textarea "Boa tarde In"
type textarea "x"
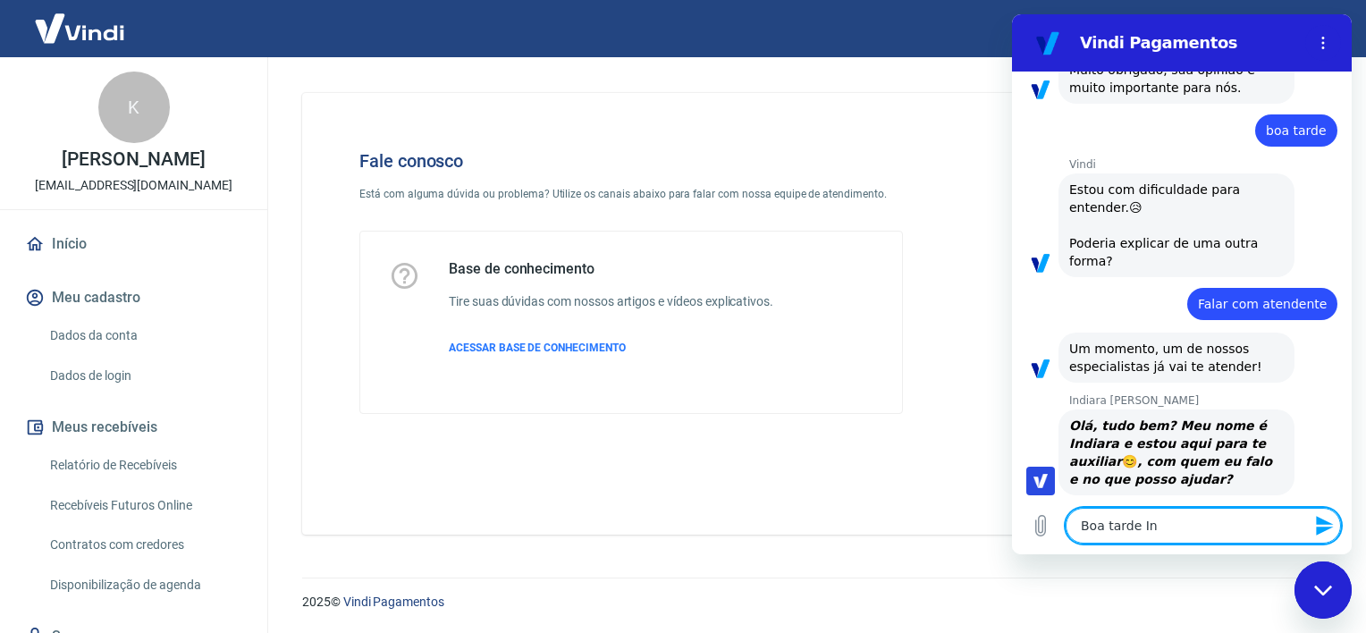
type textarea "Boa tarde InD"
type textarea "x"
type textarea "Boa tarde InDi"
type textarea "x"
type textarea "Boa tarde InD"
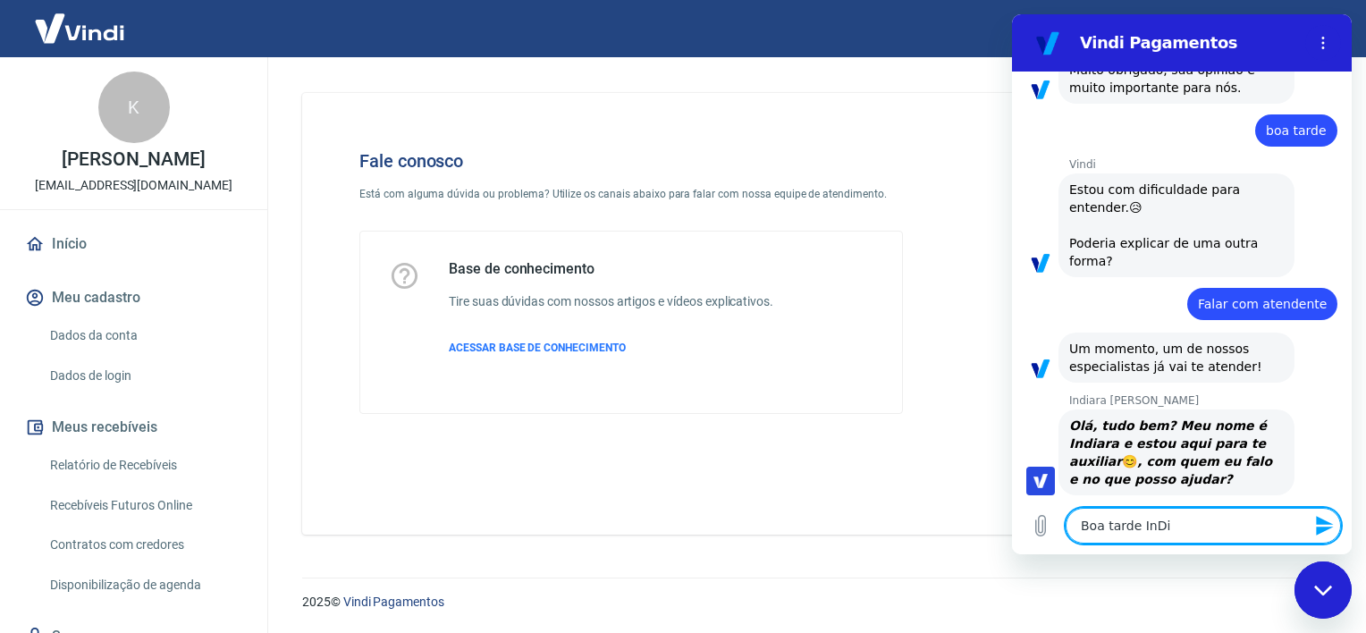
type textarea "x"
type textarea "Boa tarde In"
type textarea "x"
type textarea "Boa tarde Ind"
type textarea "x"
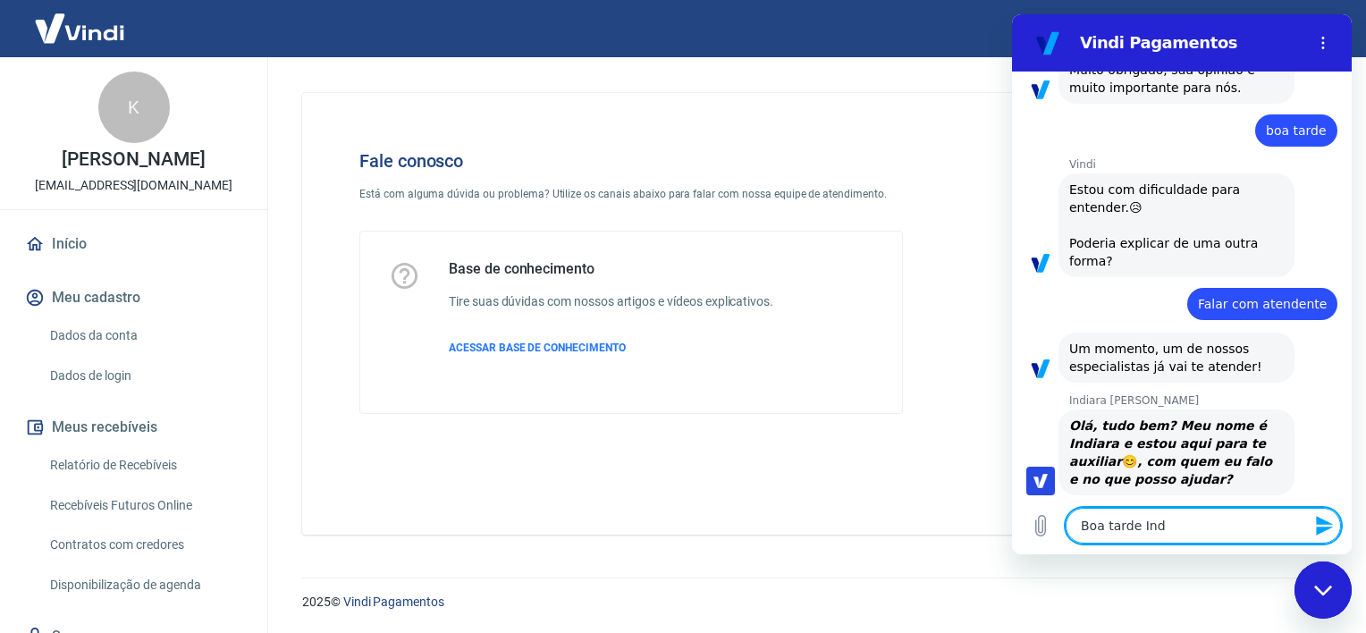
type textarea "Boa tarde Indi"
type textarea "x"
type textarea "Boa tarde [GEOGRAPHIC_DATA]"
type textarea "x"
type textarea "Boa tarde Indiar"
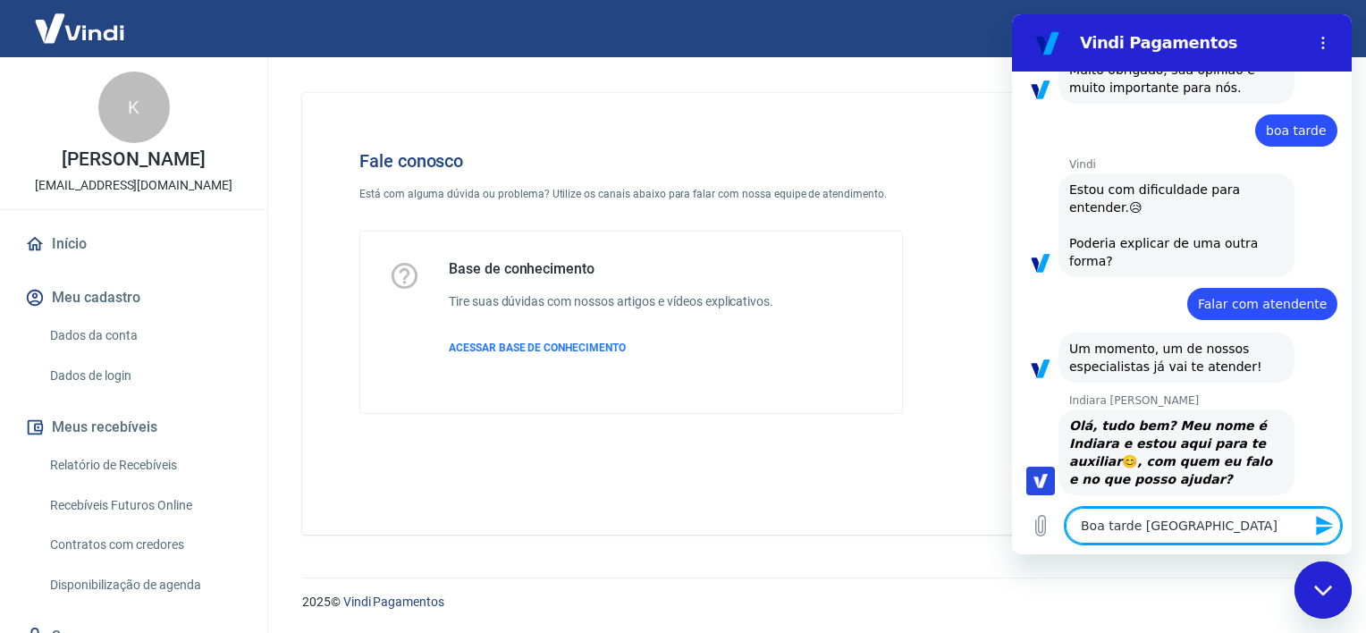
type textarea "x"
type textarea "Boa tarde Indiara"
type textarea "x"
type textarea "Boa tarde Indiara,"
type textarea "x"
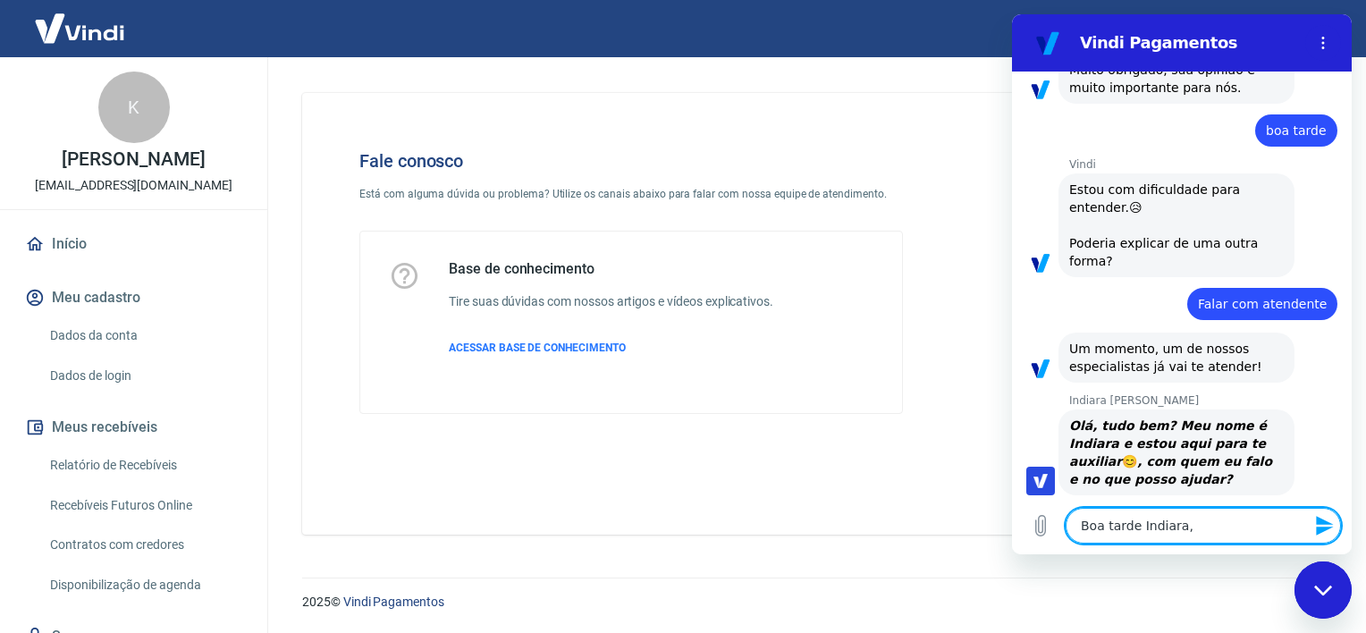
type textarea "Boa tarde Indiara,"
type textarea "x"
type textarea "Boa tarde Indiara, m"
type textarea "x"
type textarea "Boa tarde Indiara, me"
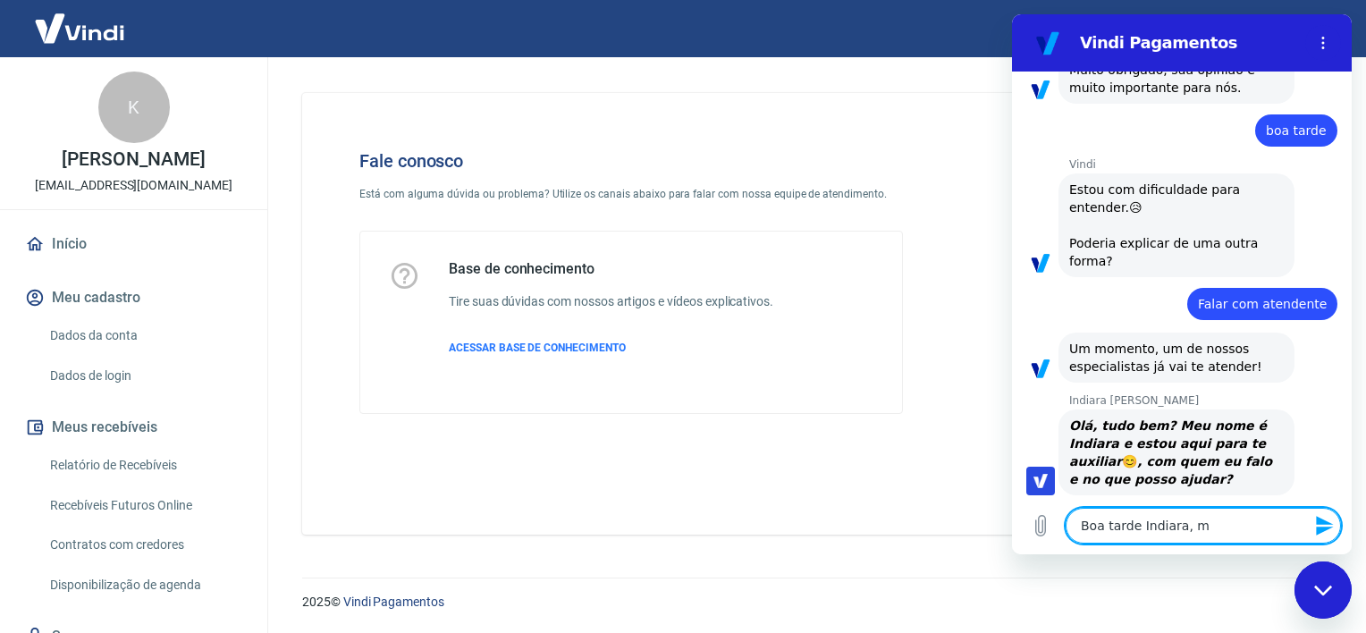
type textarea "x"
type textarea "Boa tarde Indiara, meu"
type textarea "x"
type textarea "Boa tarde Indiara, meu"
type textarea "x"
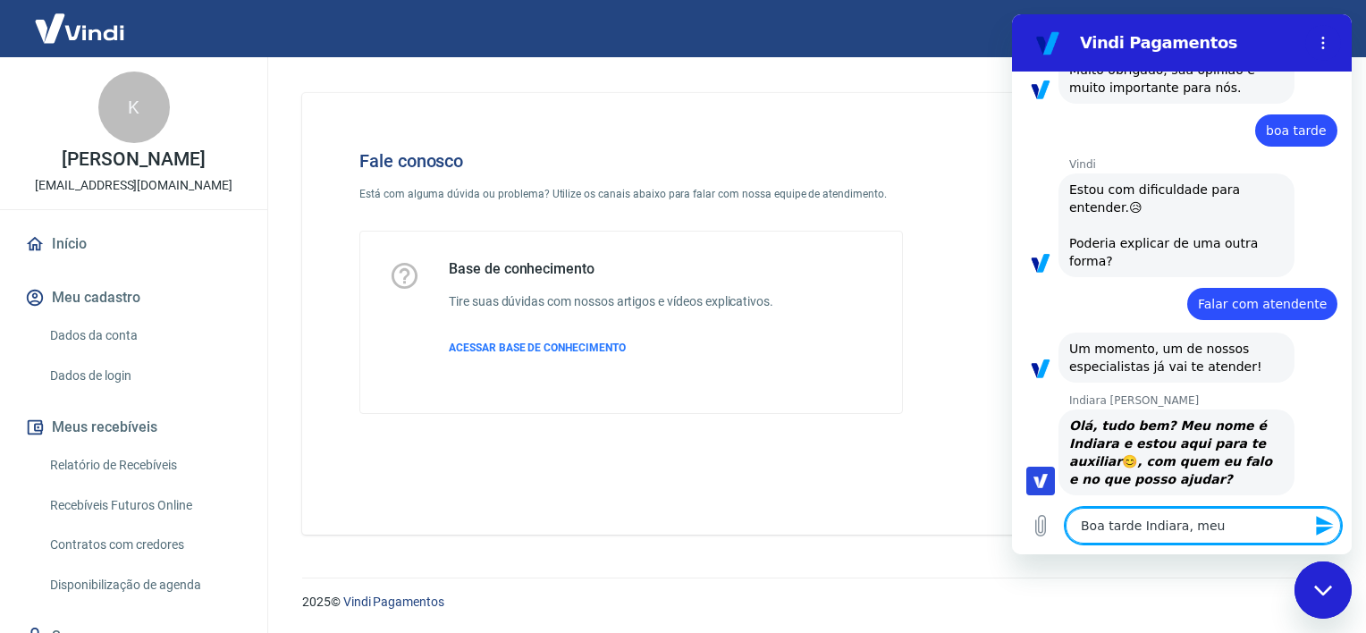
type textarea "Boa tarde Indiara, meu n"
type textarea "x"
type textarea "Boa tarde Indiara, meu no"
type textarea "x"
type textarea "Boa tarde Indiara, meu nom"
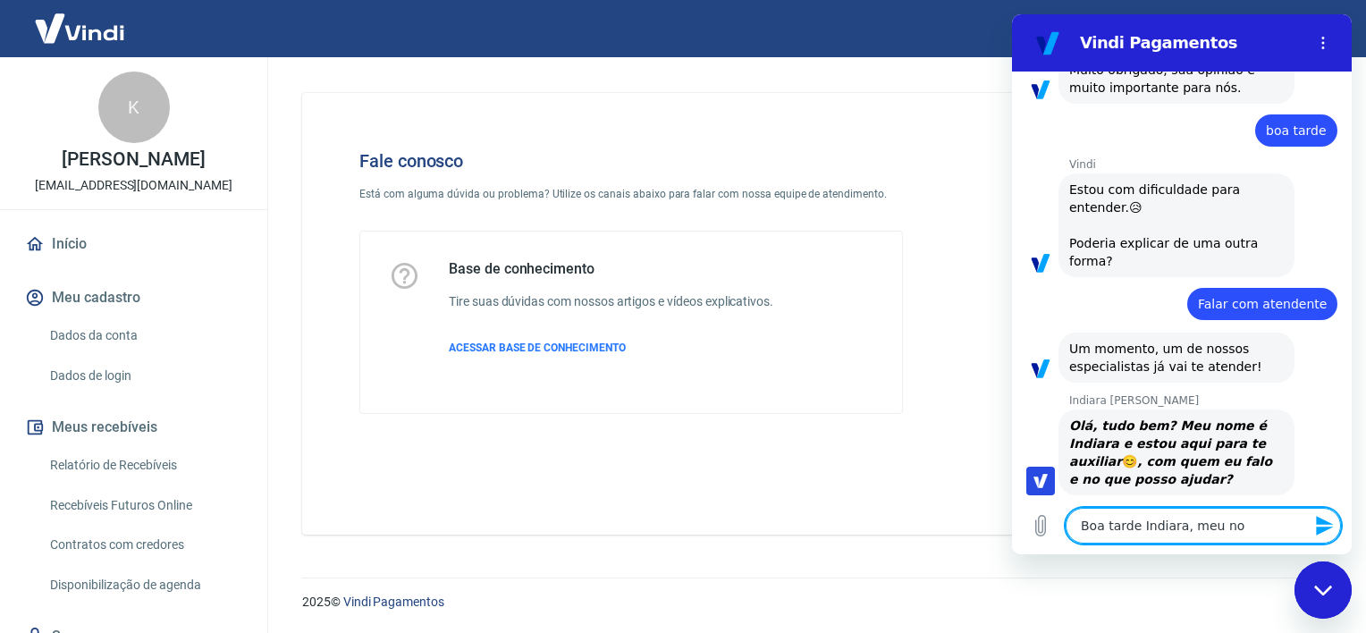
type textarea "x"
type textarea "Boa tarde Indiara, meu nome"
type textarea "x"
type textarea "Boa tarde Indiara, meu nome"
type textarea "x"
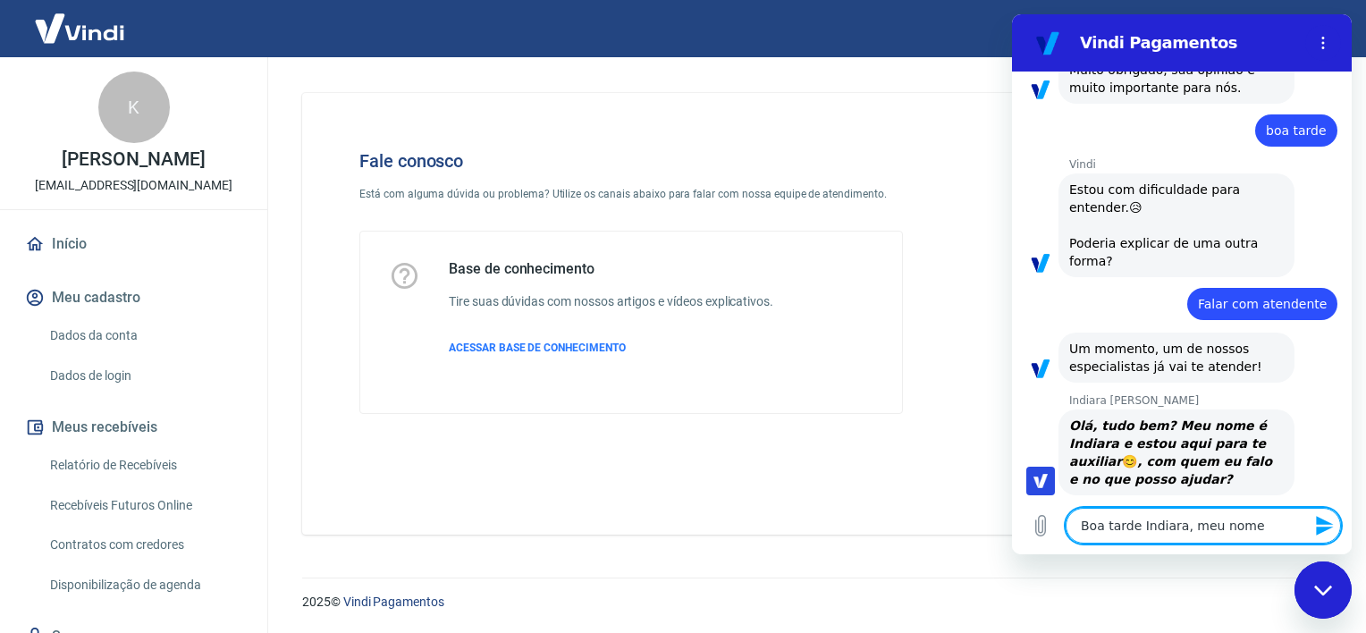
type textarea "Boa tarde Indiara, meu nome p"
type textarea "x"
type textarea "Boa tarde Indiara, meu nome pe"
type textarea "x"
type textarea "Boa tarde Indiara, meu nome p"
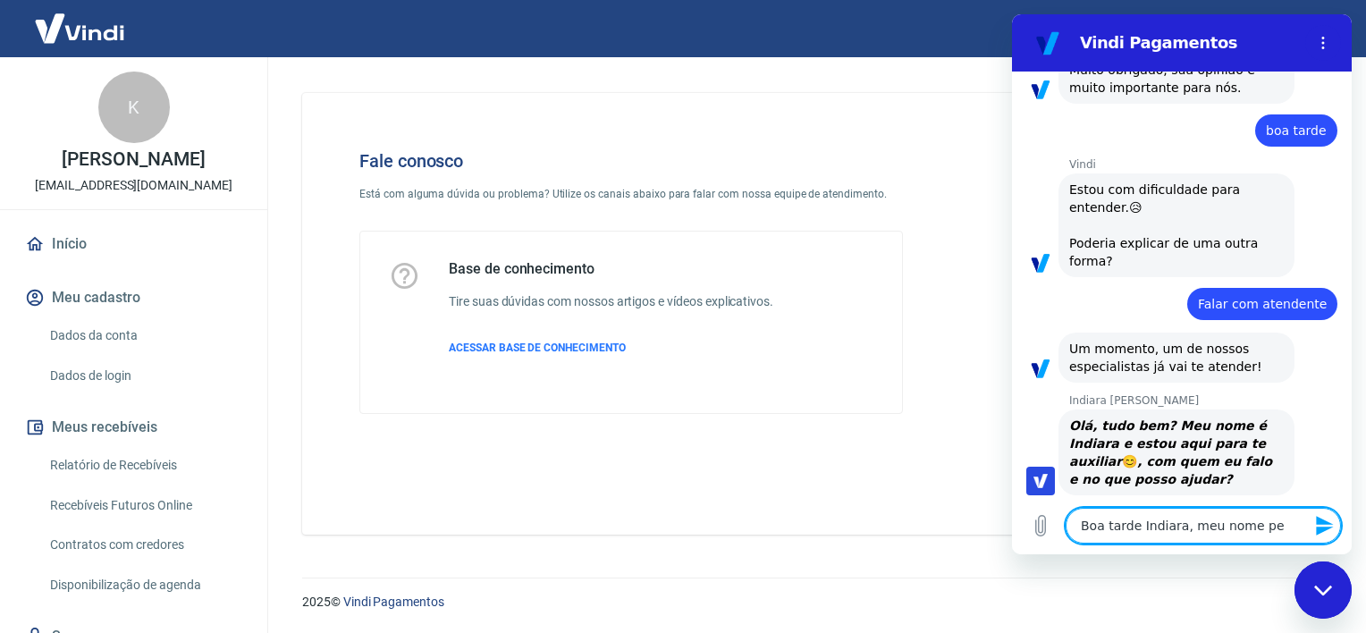
type textarea "x"
type textarea "Boa tarde Indiara, meu nome"
type textarea "x"
type textarea "Boa tarde Indiara, meu nome é"
type textarea "x"
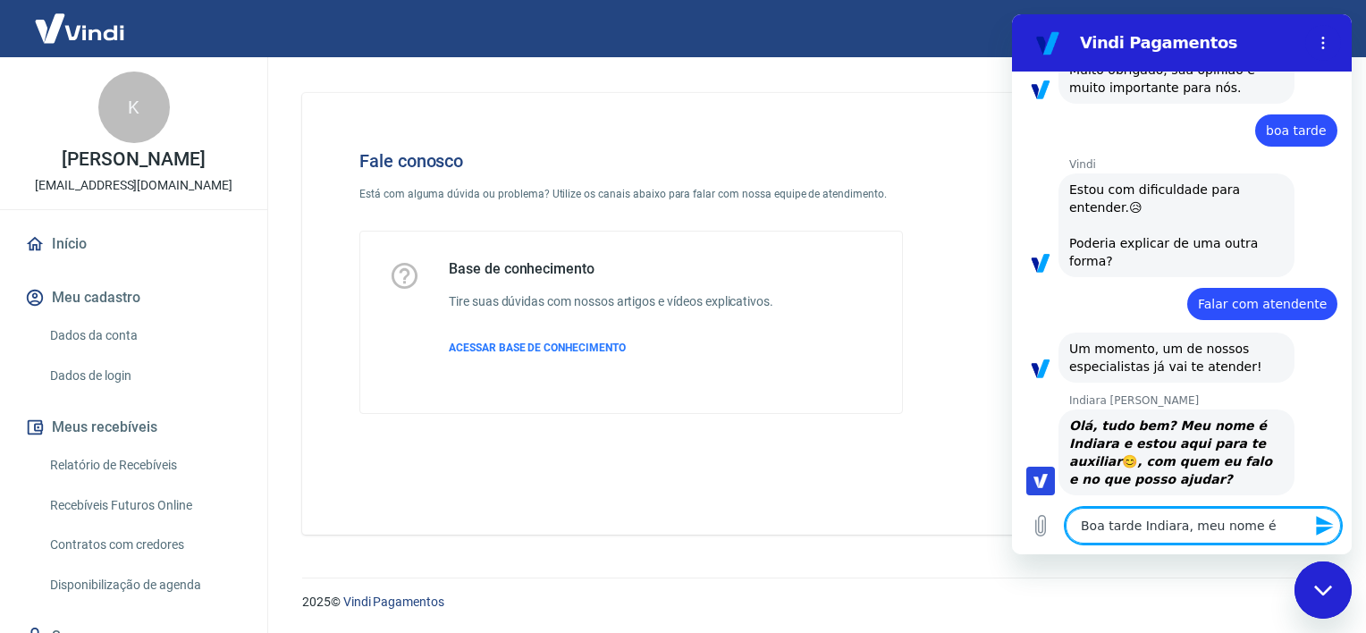
type textarea "Boa tarde Indiara, meu nome é"
type textarea "x"
type textarea "Boa tarde Indiara, meu nome é A"
type textarea "x"
type textarea "Boa tarde Indiara, meu nome é AK"
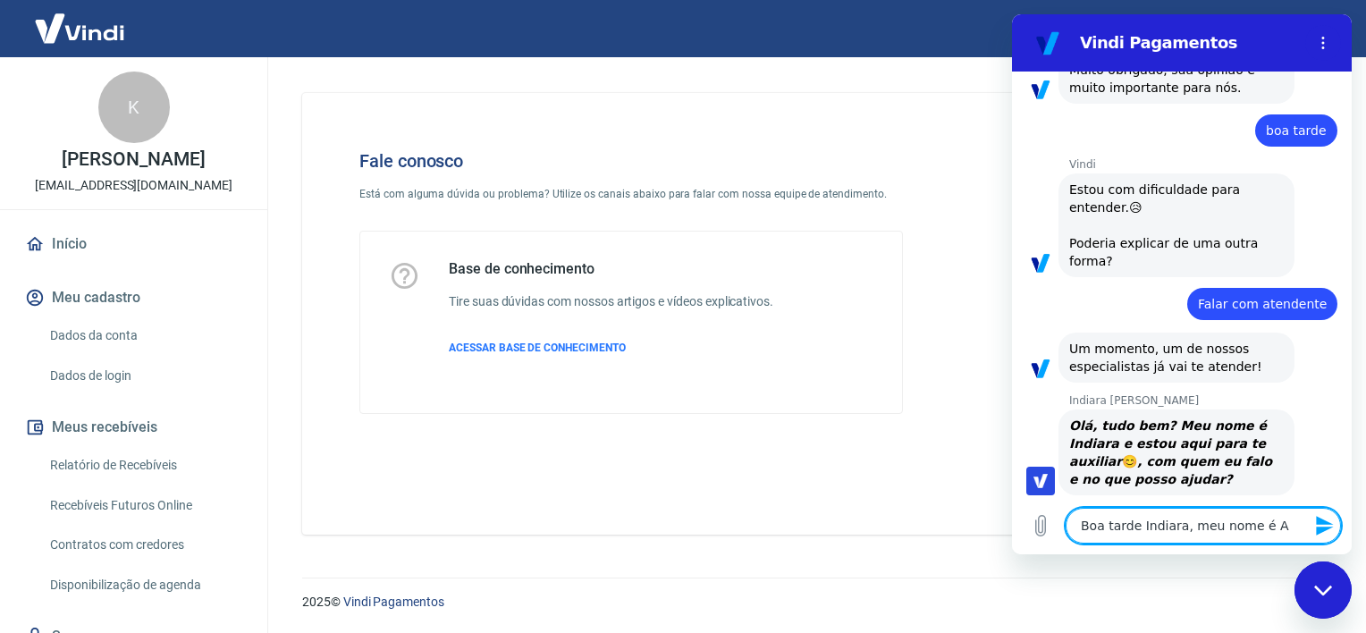
type textarea "x"
type textarea "Boa tarde Indiara, meu nome é AKr"
type textarea "x"
type textarea "Boa tarde Indiara, meu nome é AKri"
type textarea "x"
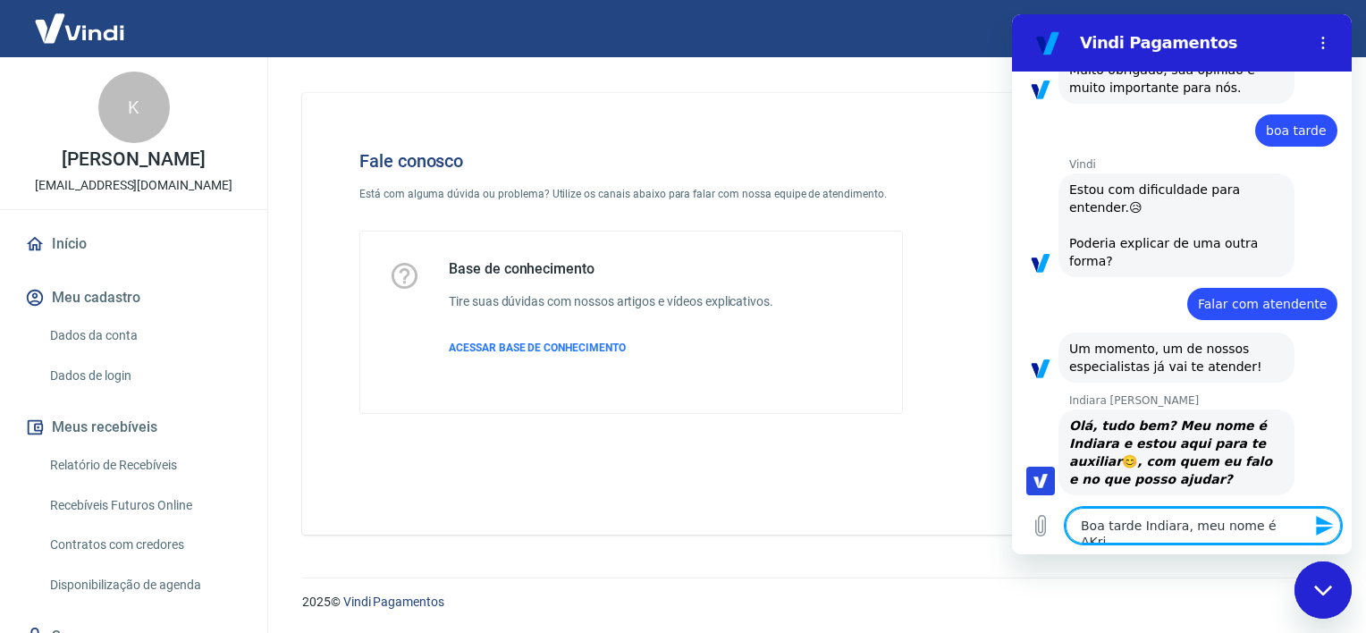
type textarea "Boa tarde Indiara, meu nome é AKr"
type textarea "x"
type textarea "Boa tarde Indiara, meu nome é AK"
type textarea "x"
type textarea "Boa tarde Indiara, meu nome é A"
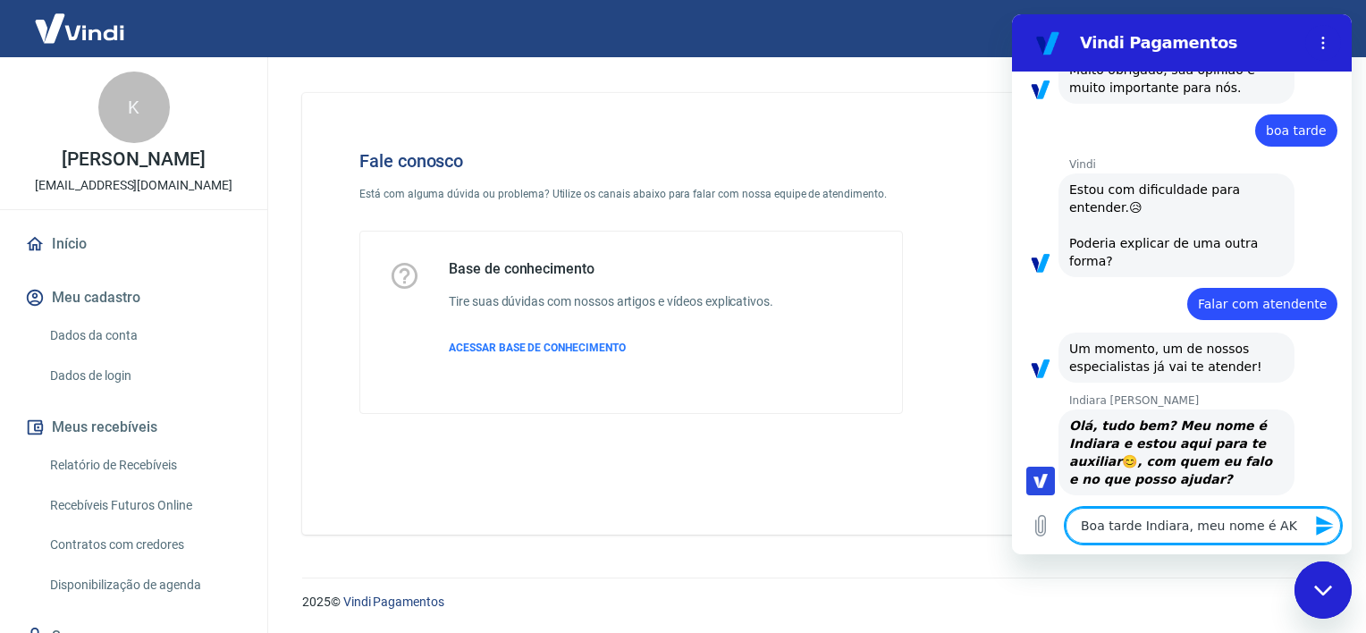
type textarea "x"
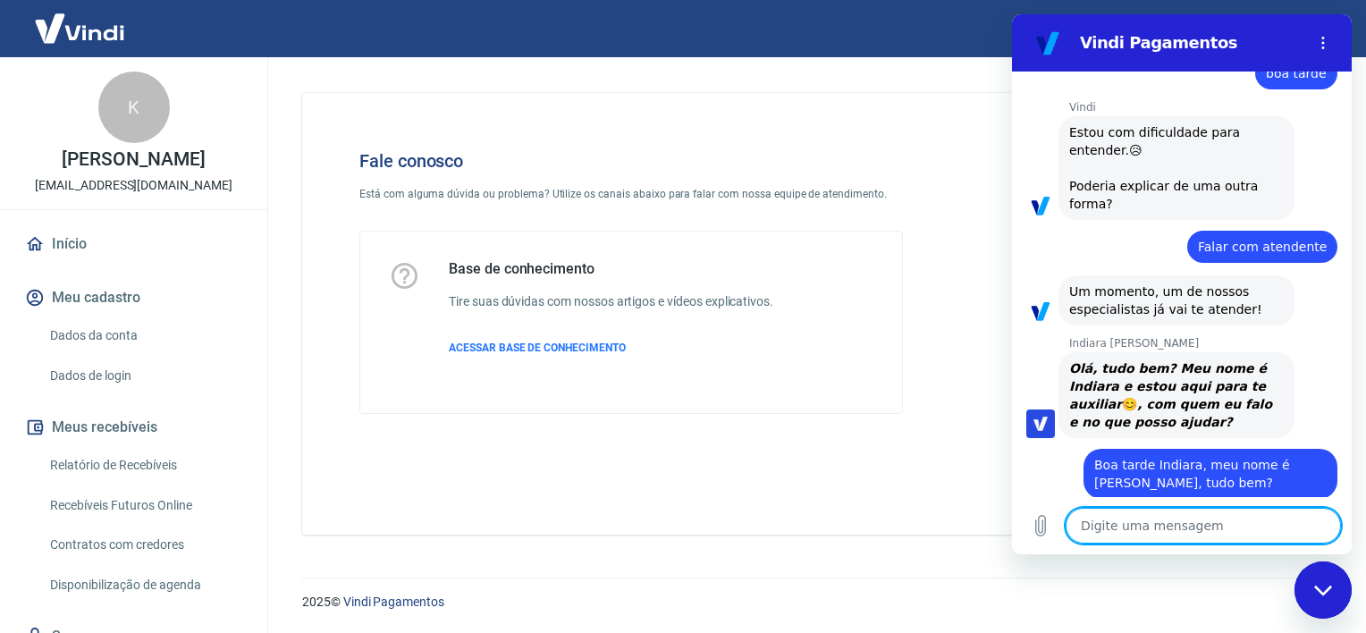
scroll to position [937, 0]
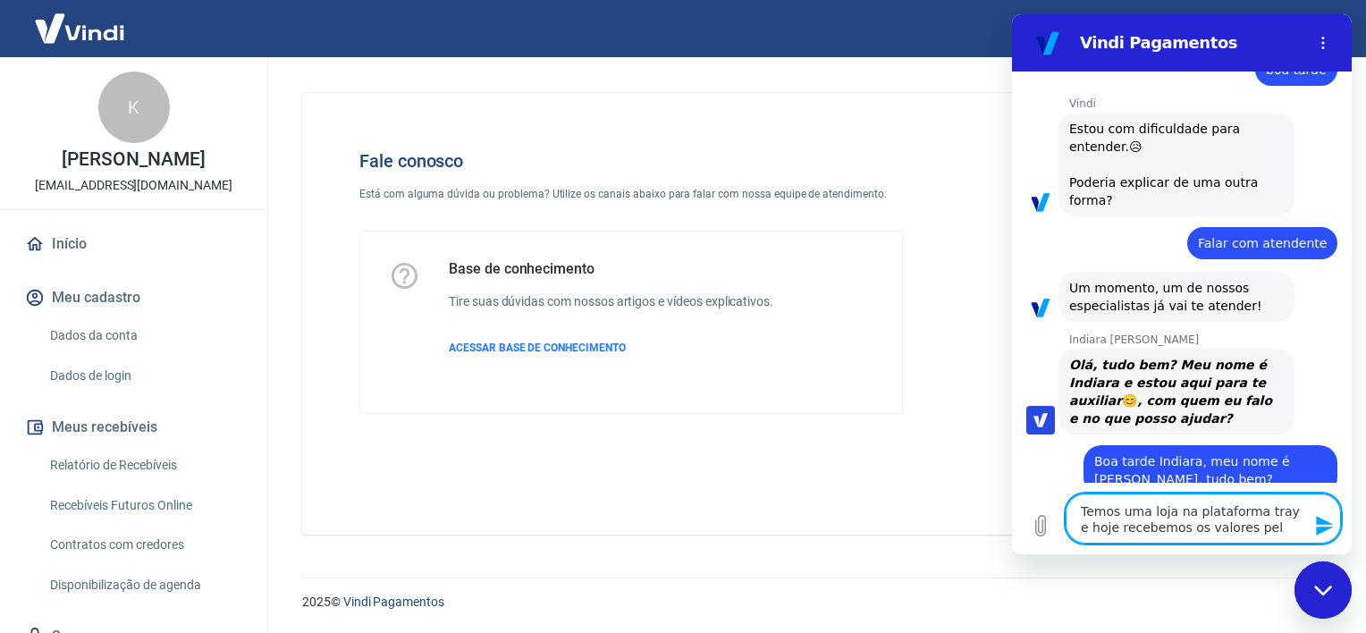
click at [1262, 526] on textarea "Temos uma loja na plataforma tray e hoje recebemos os valores pel" at bounding box center [1202, 518] width 275 height 50
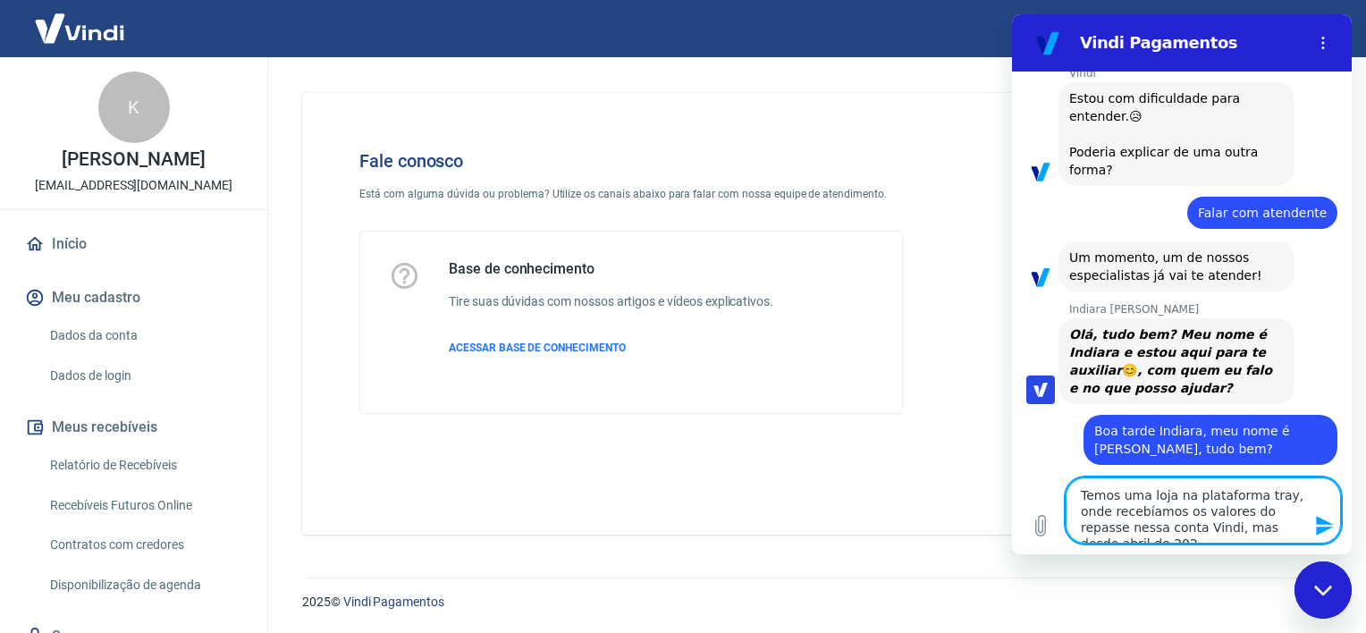
scroll to position [983, 0]
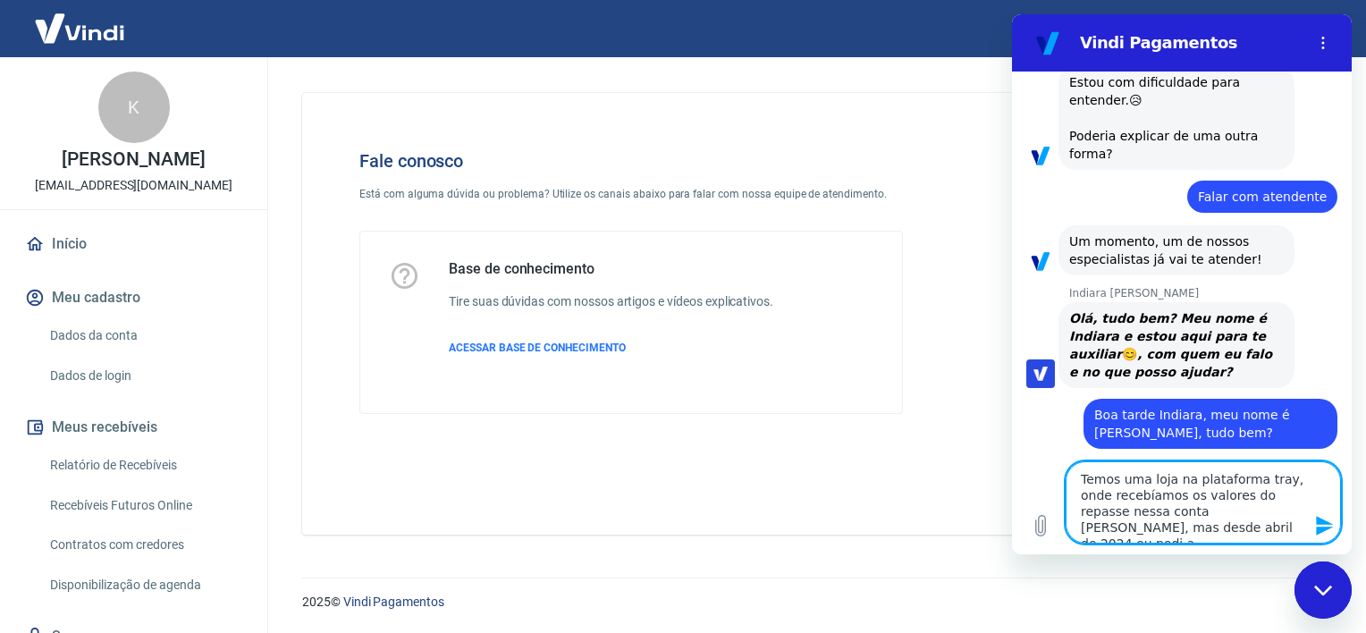
click at [1187, 529] on textarea "Temos uma loja na plataforma tray, onde recebíamos os valores do repasse nessa …" at bounding box center [1202, 502] width 275 height 82
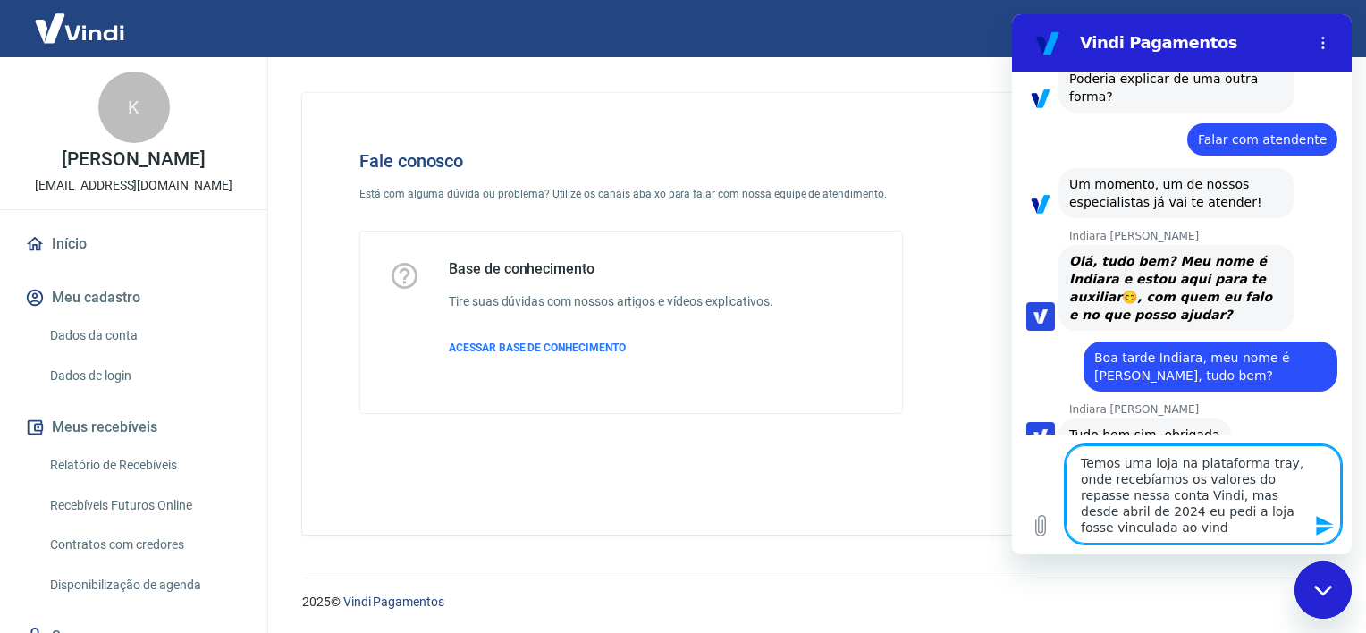
scroll to position [1058, 0]
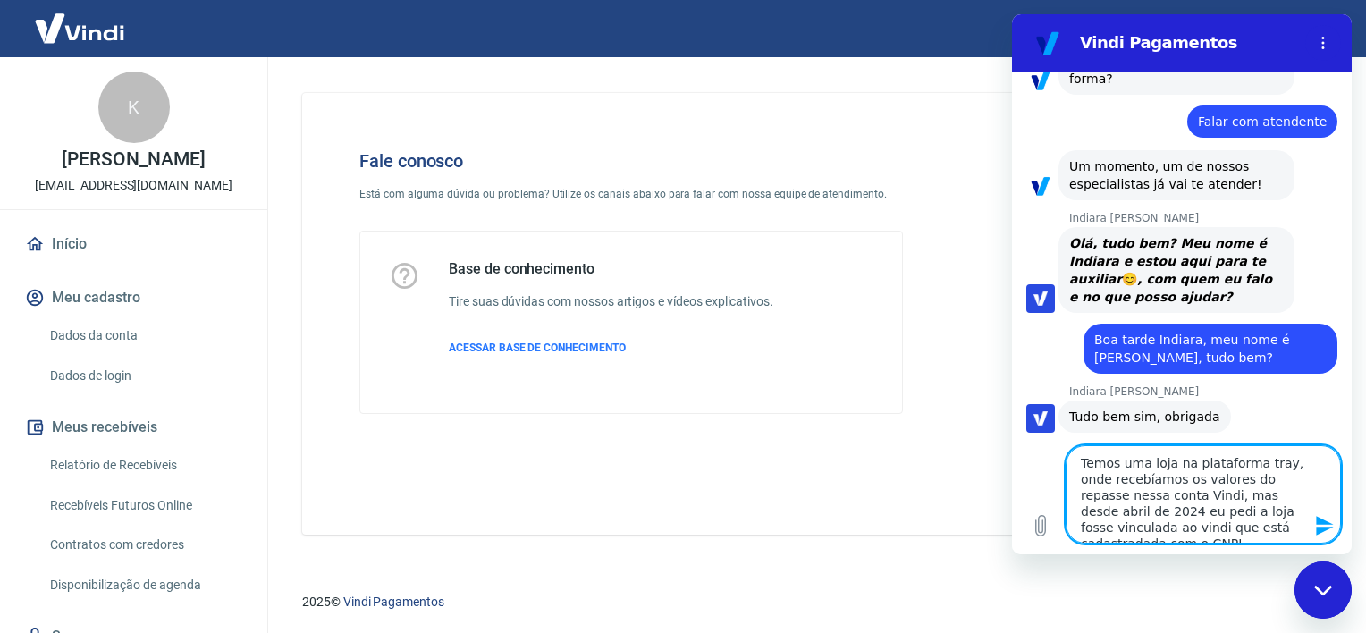
click at [1237, 524] on textarea "Temos uma loja na plataforma tray, onde recebíamos os valores do repasse nessa …" at bounding box center [1202, 494] width 275 height 98
click at [1294, 534] on textarea "Temos uma loja na plataforma tray, onde recebíamos os valores do repasse nessa …" at bounding box center [1202, 494] width 275 height 98
click at [1184, 533] on textarea "Temos uma loja na plataforma tray, onde recebíamos os valores do repasse nessa …" at bounding box center [1202, 494] width 275 height 98
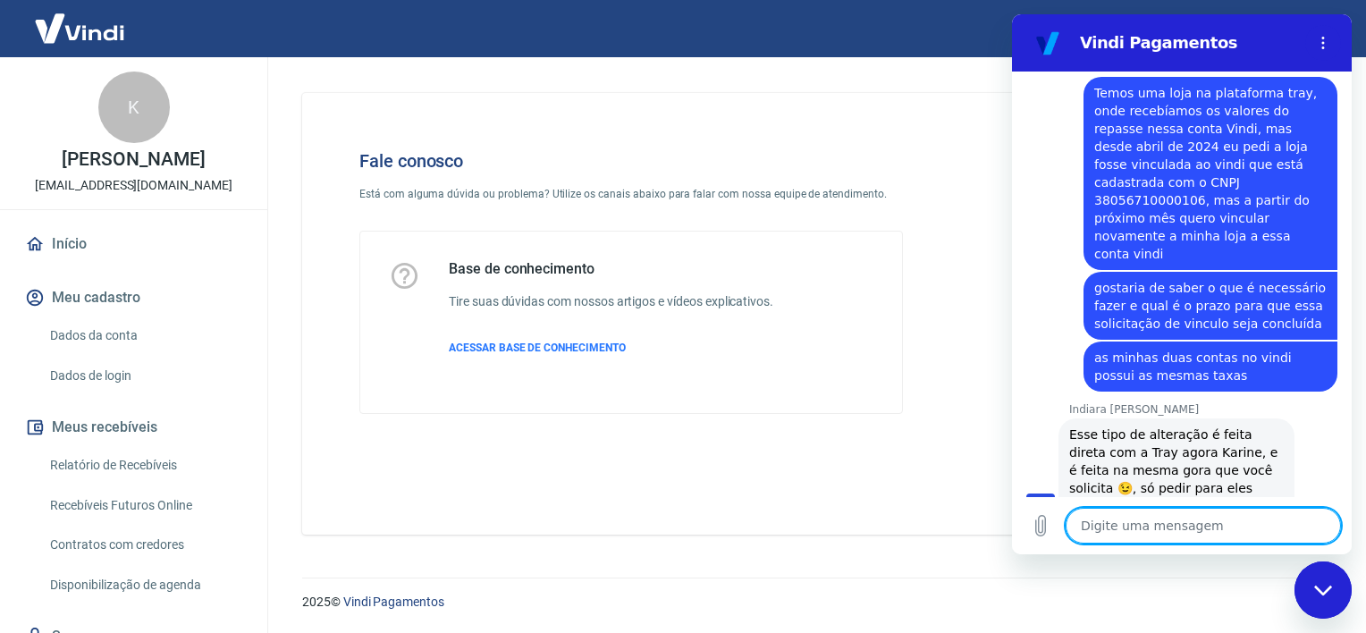
scroll to position [1434, 0]
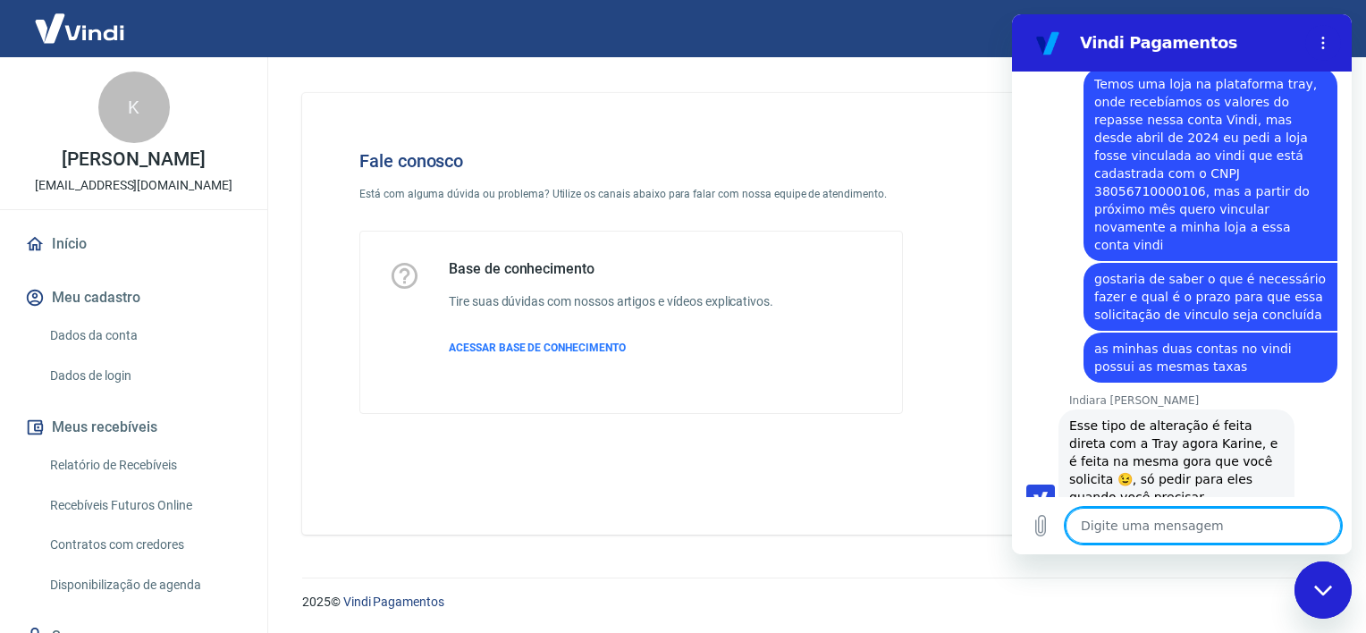
click at [1203, 518] on textarea at bounding box center [1202, 526] width 275 height 36
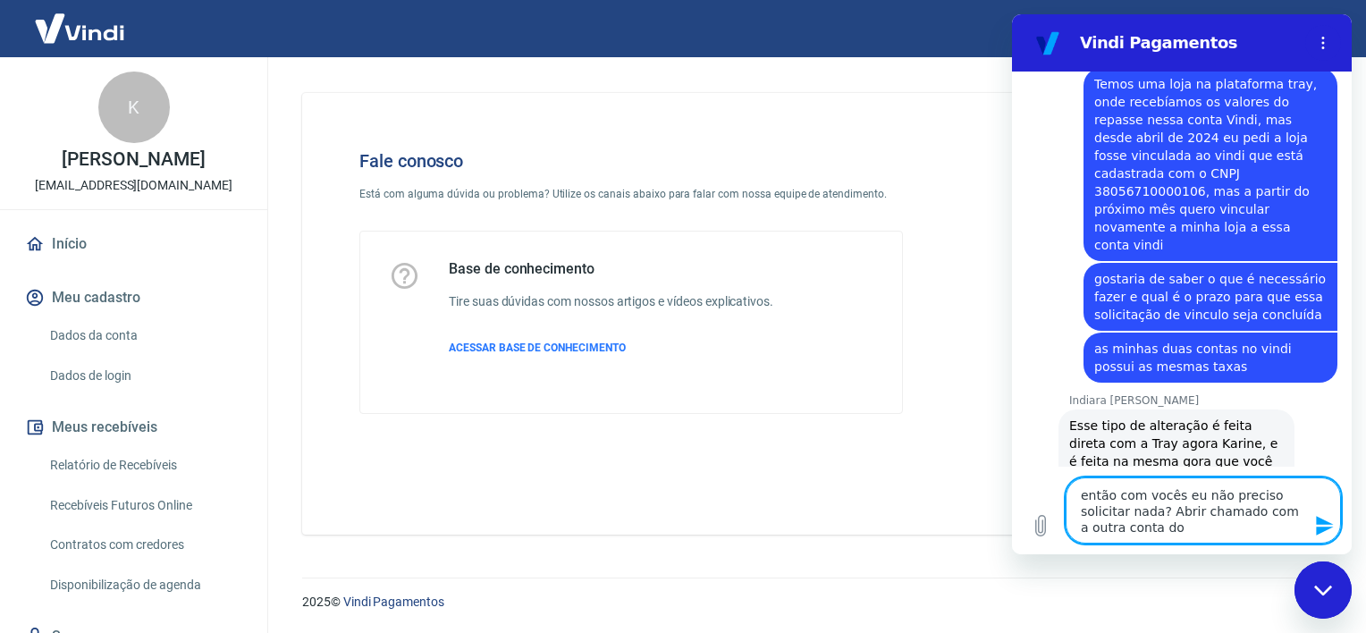
drag, startPoint x: 1114, startPoint y: 515, endPoint x: 1137, endPoint y: 528, distance: 26.8
click at [1136, 528] on textarea "então com vocês eu não preciso solicitar nada? Abrir chamado com a outra conta …" at bounding box center [1202, 510] width 275 height 66
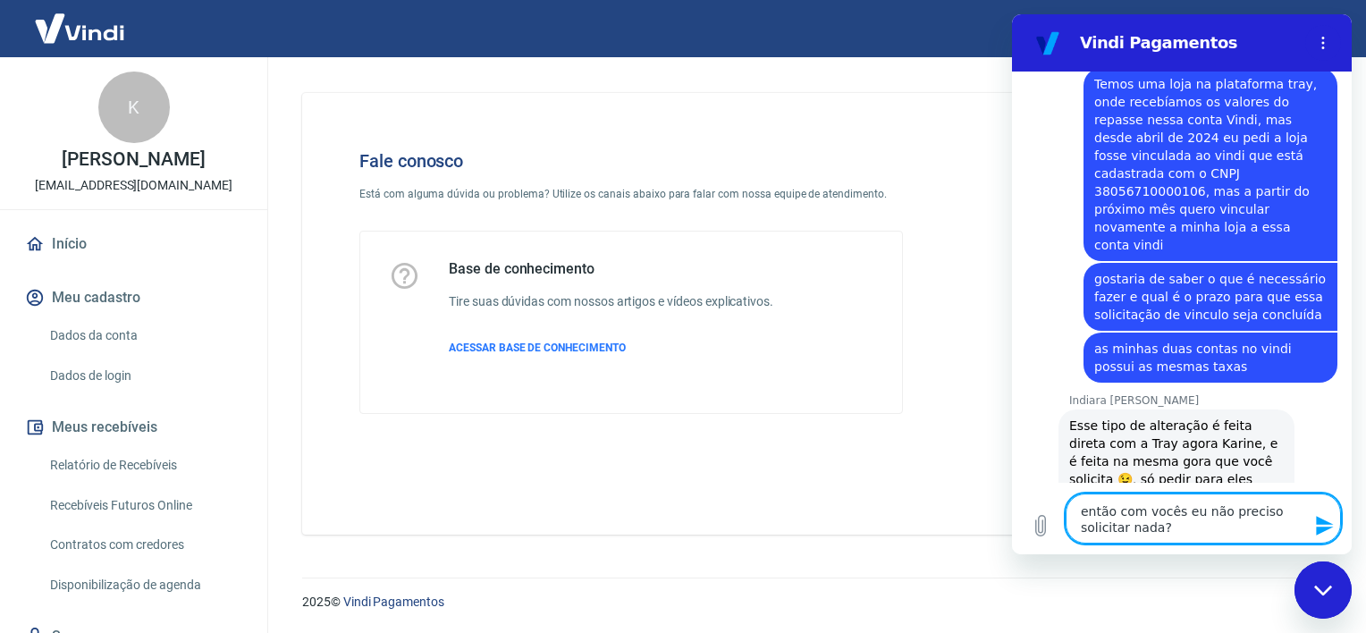
click at [1324, 527] on icon "Enviar mensagem" at bounding box center [1324, 526] width 17 height 20
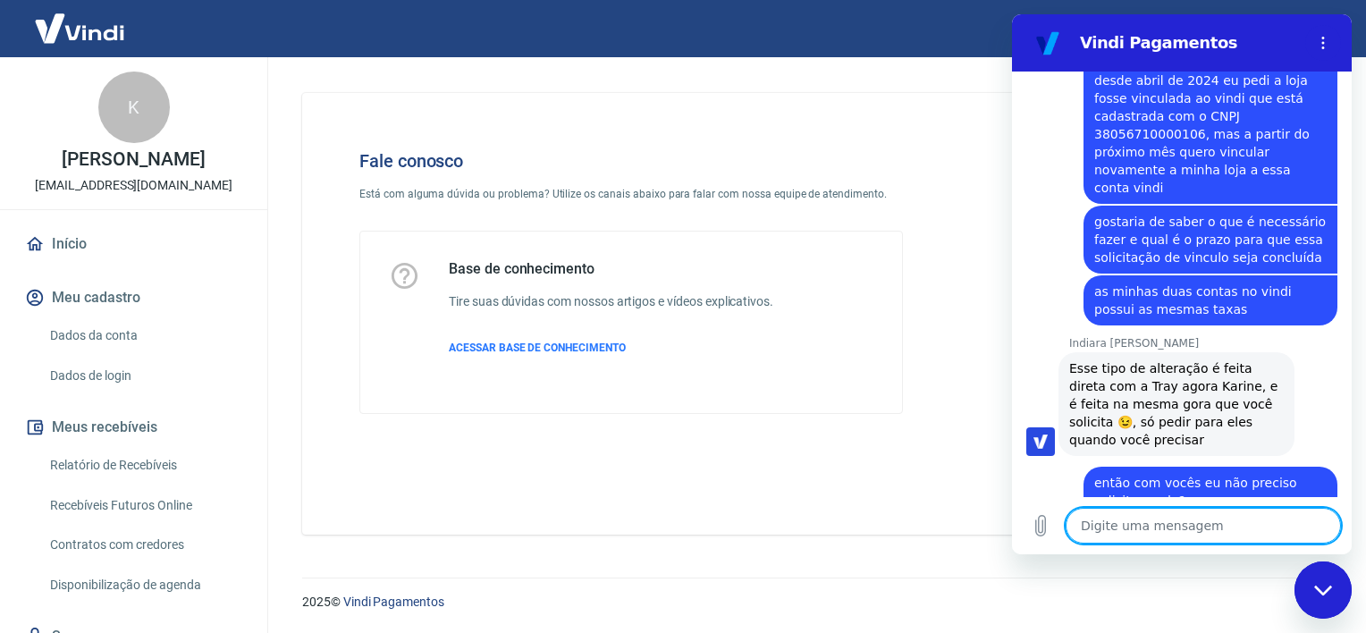
scroll to position [1494, 0]
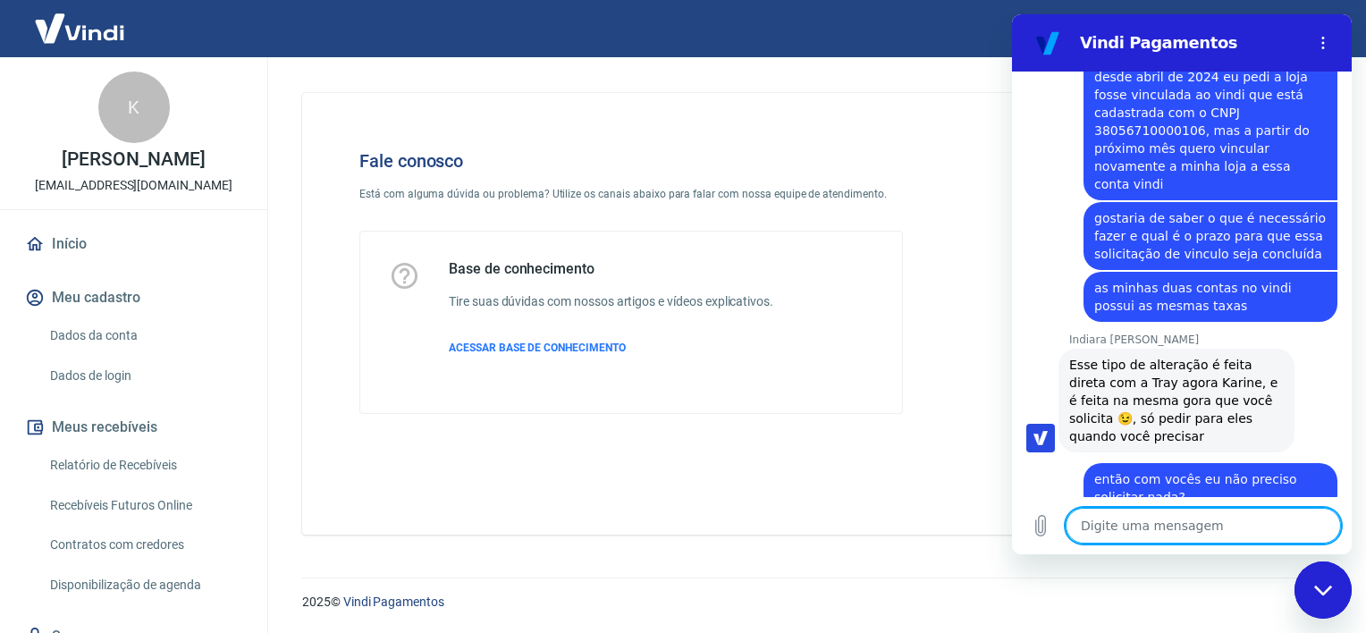
click at [1233, 525] on textarea at bounding box center [1202, 526] width 275 height 36
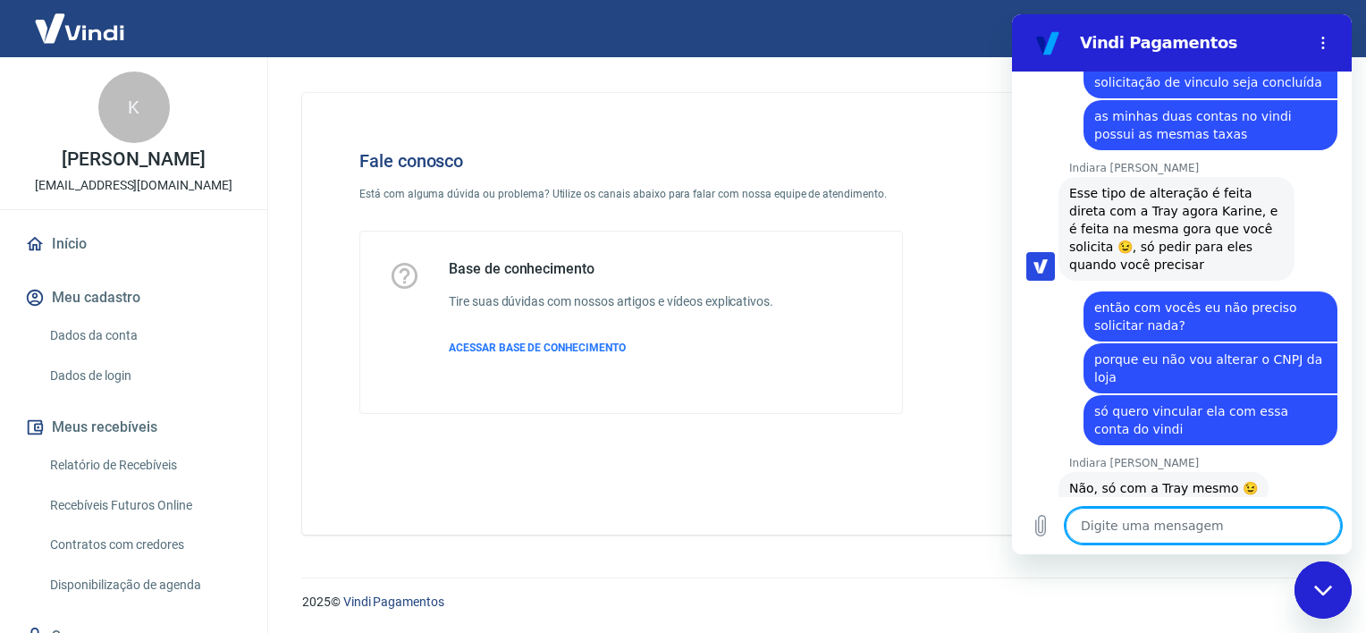
scroll to position [1727, 0]
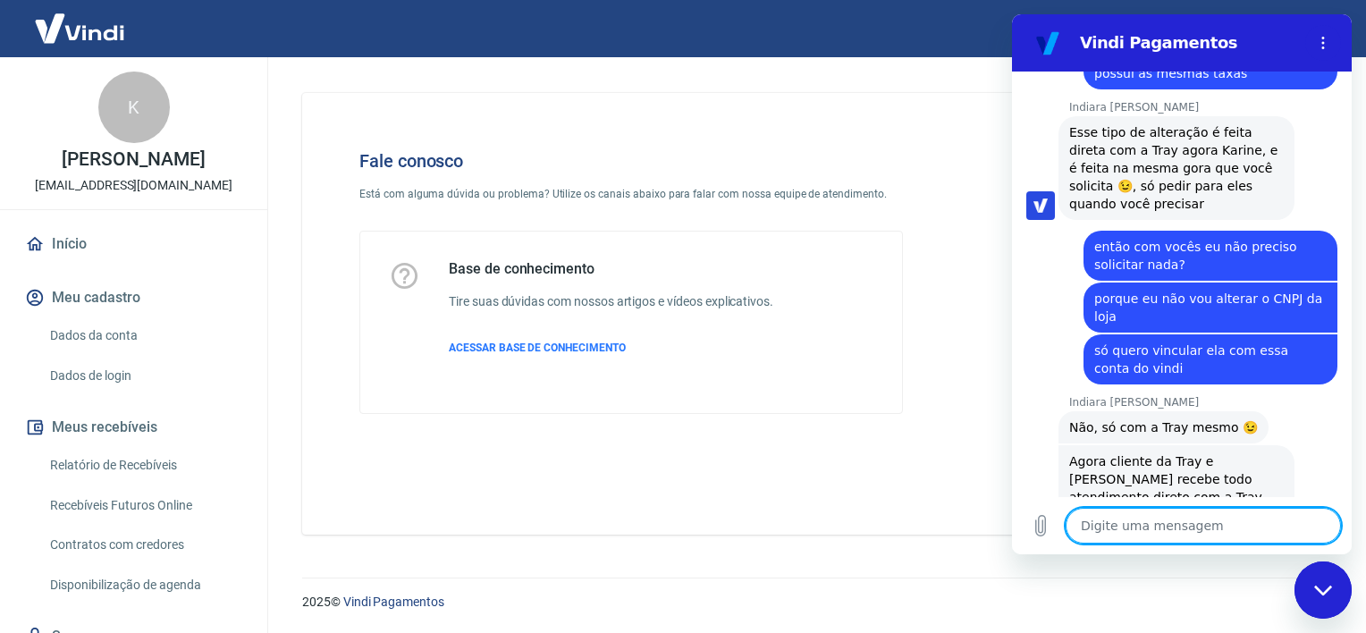
click at [1165, 516] on textarea at bounding box center [1202, 526] width 275 height 36
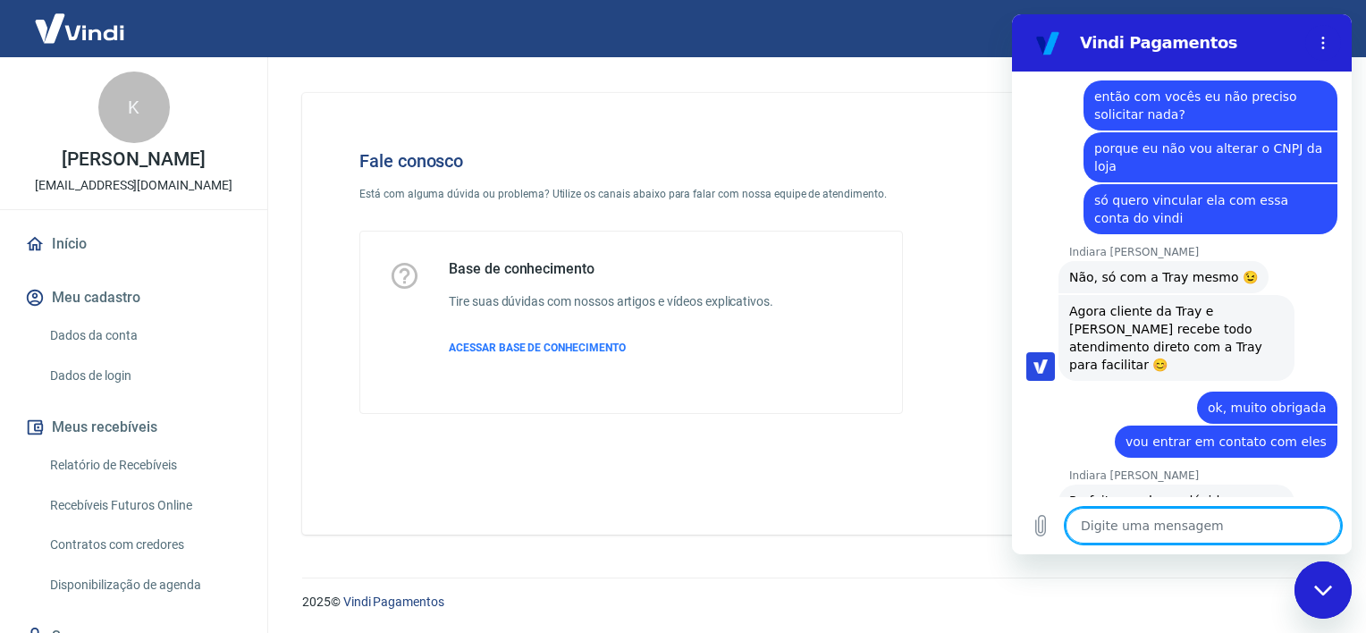
scroll to position [1880, 0]
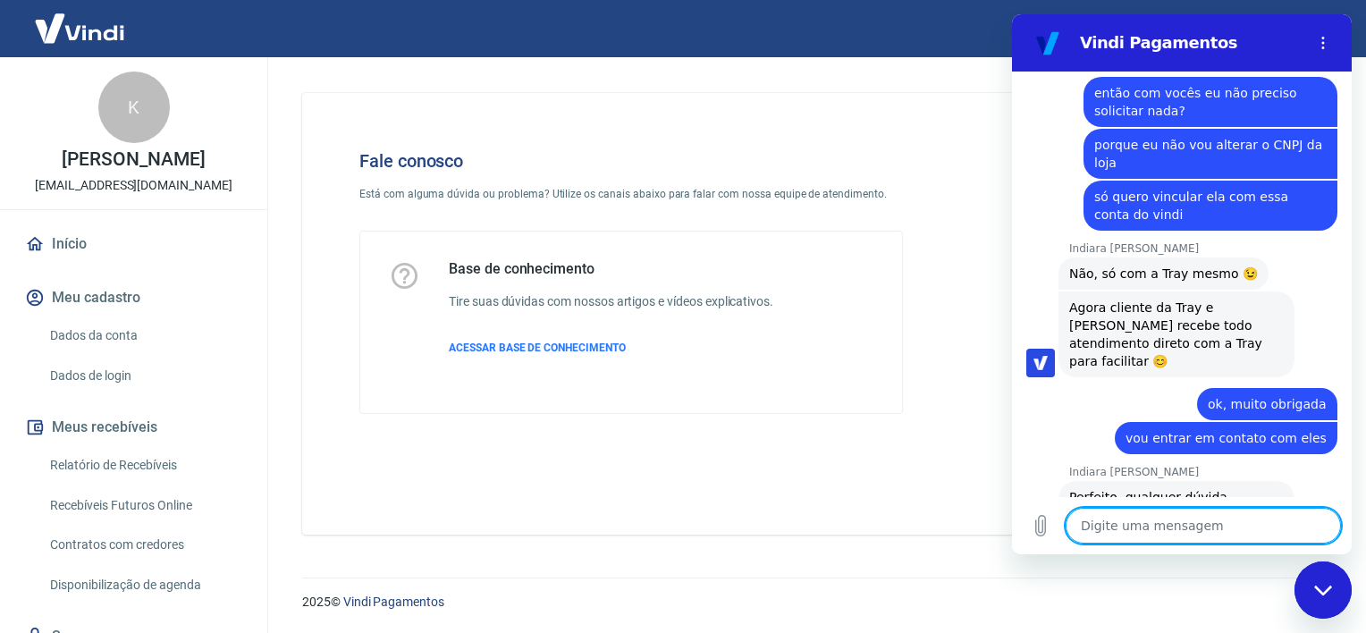
click at [1194, 512] on textarea at bounding box center [1202, 526] width 275 height 36
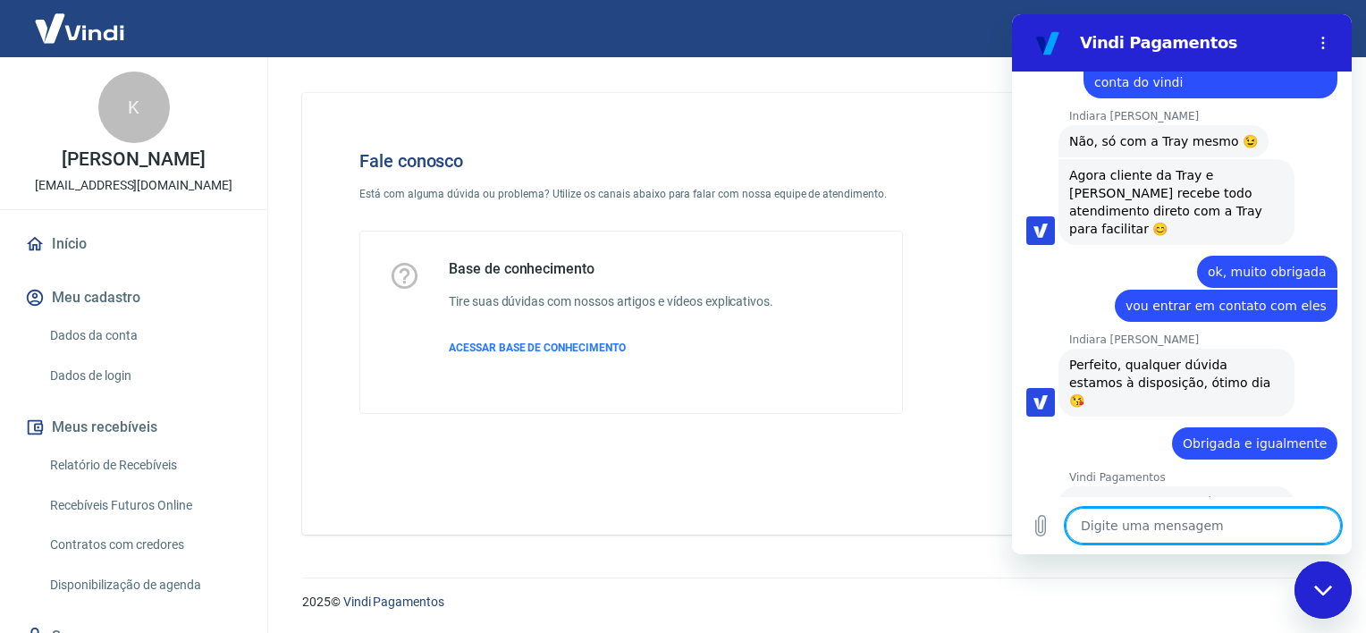
scroll to position [2023, 0]
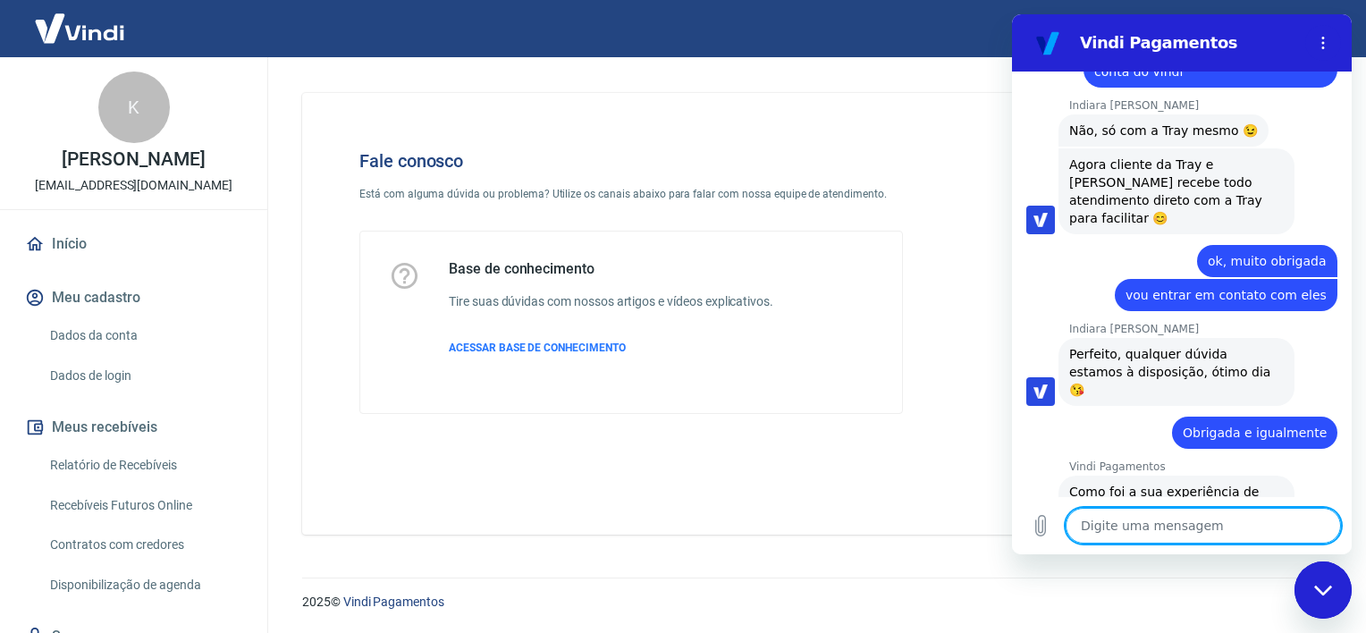
click at [1202, 549] on button "Boa 👍" at bounding box center [1213, 575] width 72 height 52
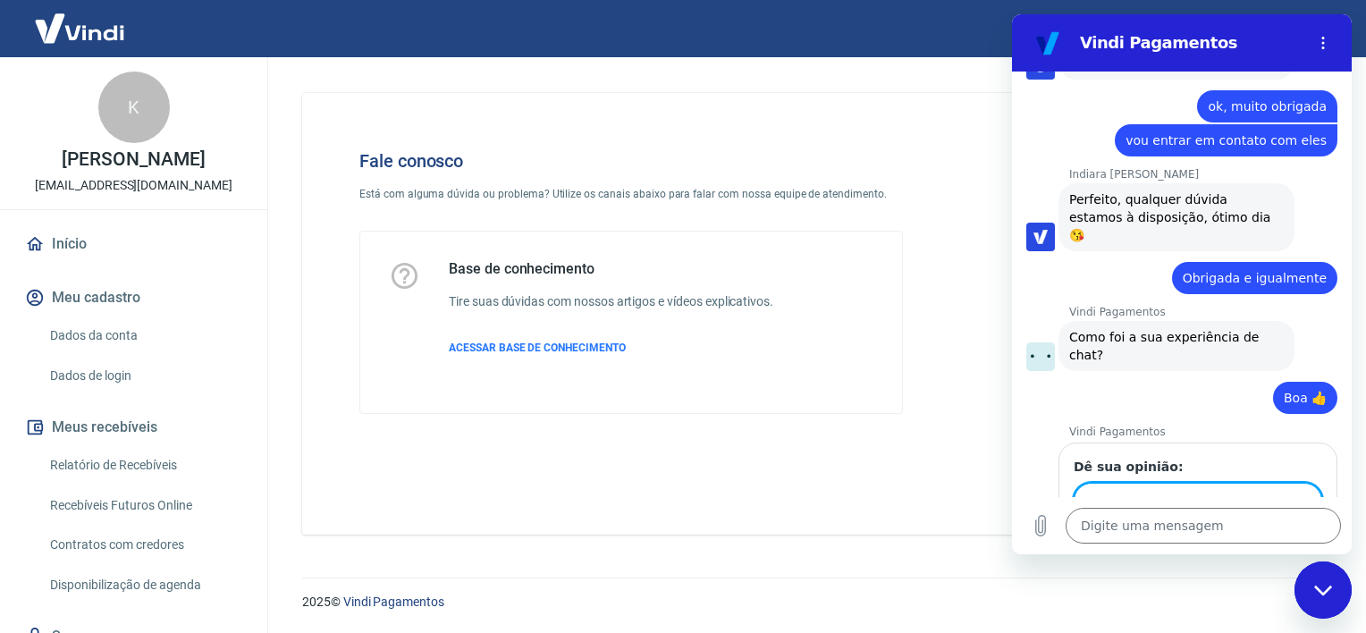
scroll to position [2177, 0]
click at [1282, 542] on span "Enviar" at bounding box center [1285, 552] width 39 height 21
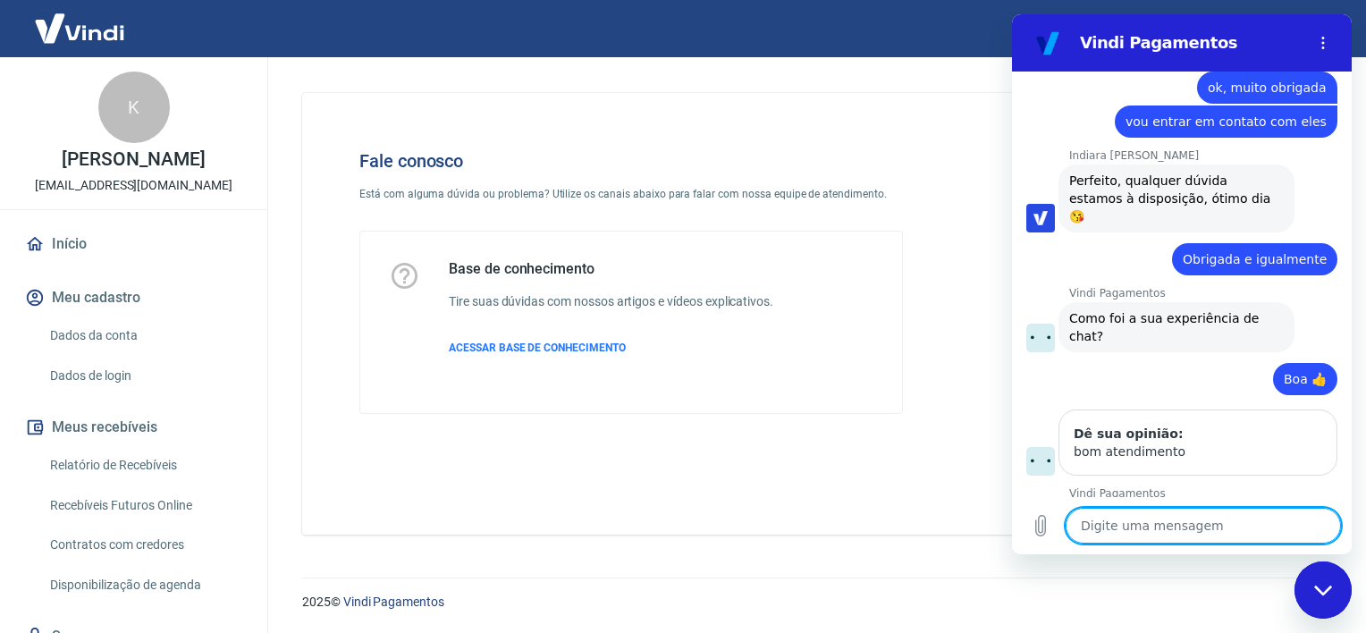
scroll to position [2200, 0]
